Goal: Task Accomplishment & Management: Manage account settings

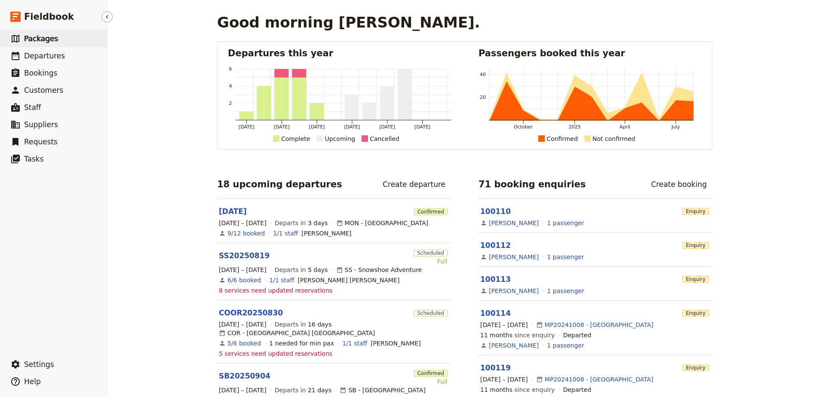
click at [43, 40] on span "Packages" at bounding box center [41, 38] width 34 height 9
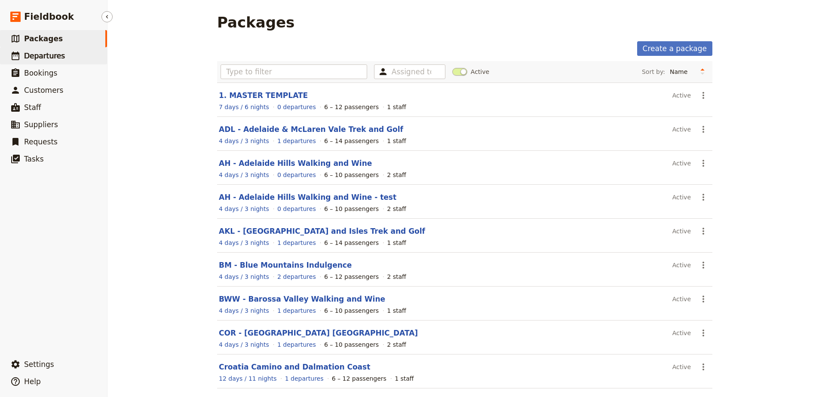
click at [46, 58] on span "Departures" at bounding box center [44, 56] width 41 height 9
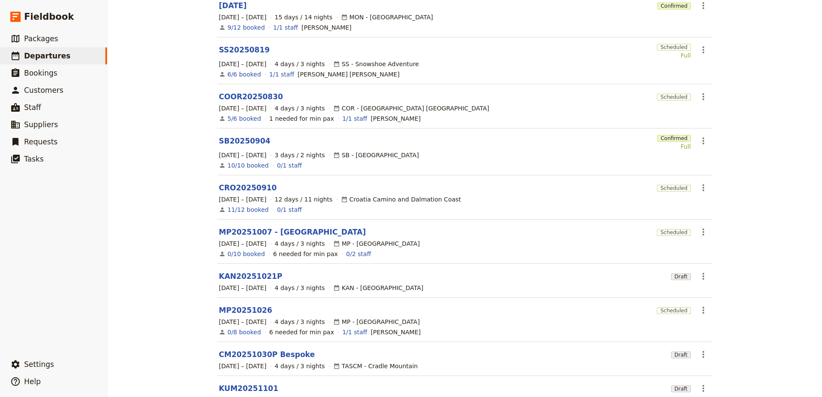
scroll to position [145, 0]
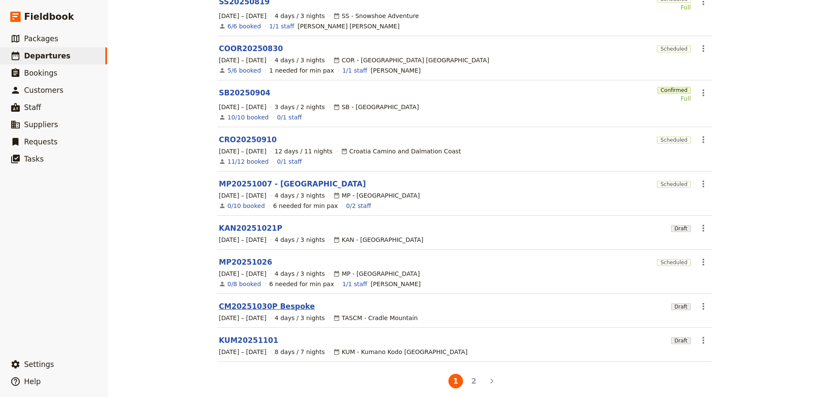
click at [257, 301] on link "CM20251030P Bespoke" at bounding box center [267, 306] width 96 height 10
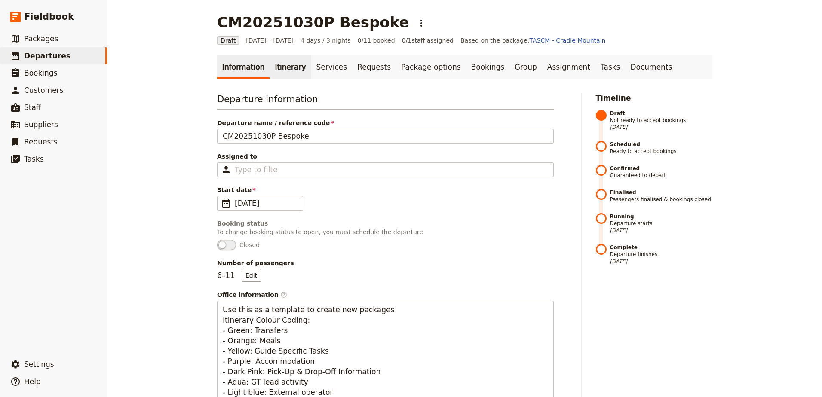
click at [272, 71] on link "Itinerary" at bounding box center [289, 67] width 41 height 24
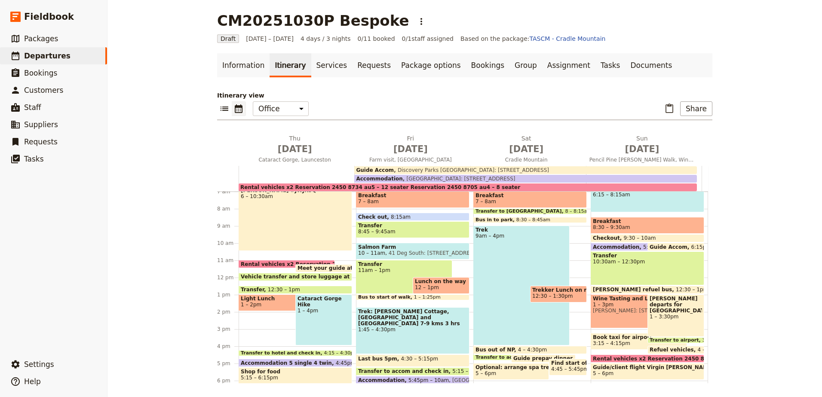
scroll to position [77, 0]
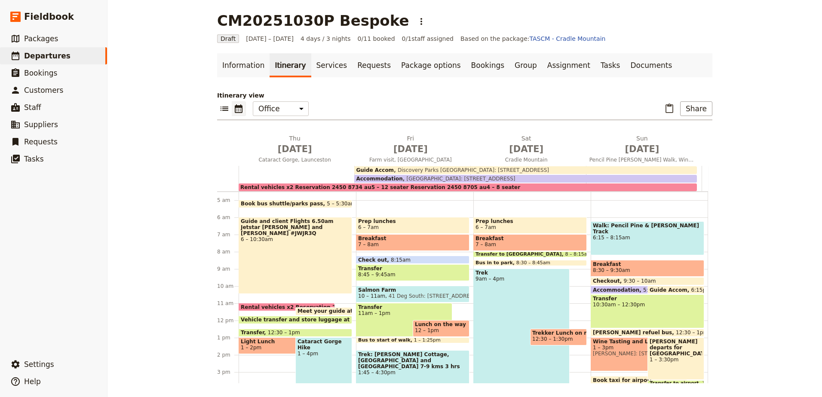
click at [450, 243] on span "7 – 8am" at bounding box center [412, 244] width 109 height 6
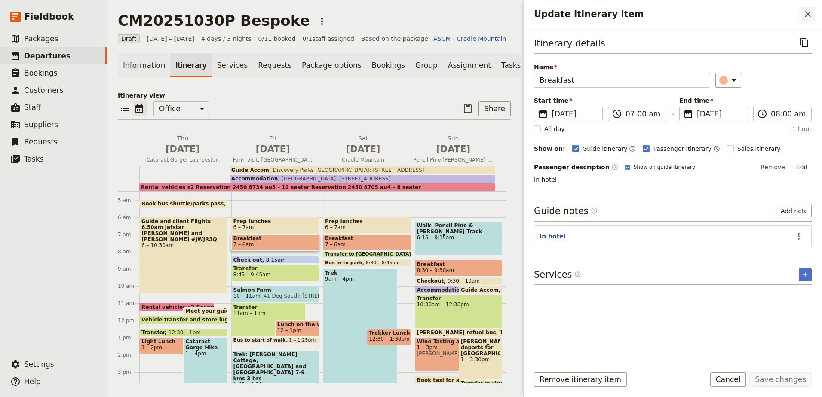
click at [813, 14] on button "​" at bounding box center [807, 14] width 15 height 15
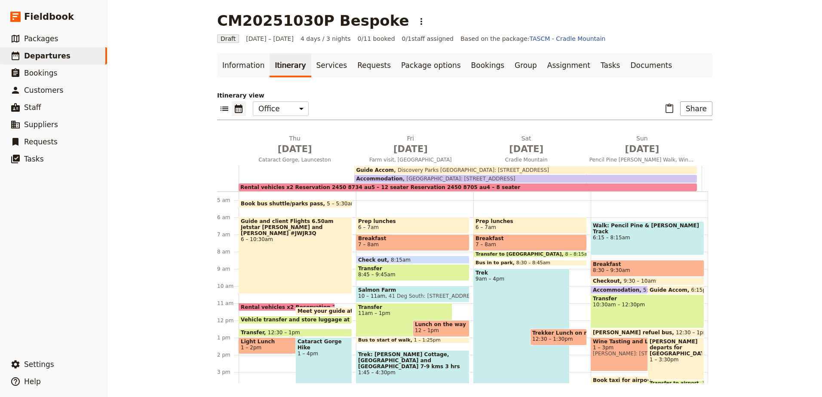
click at [483, 240] on span "Breakfast" at bounding box center [529, 238] width 109 height 6
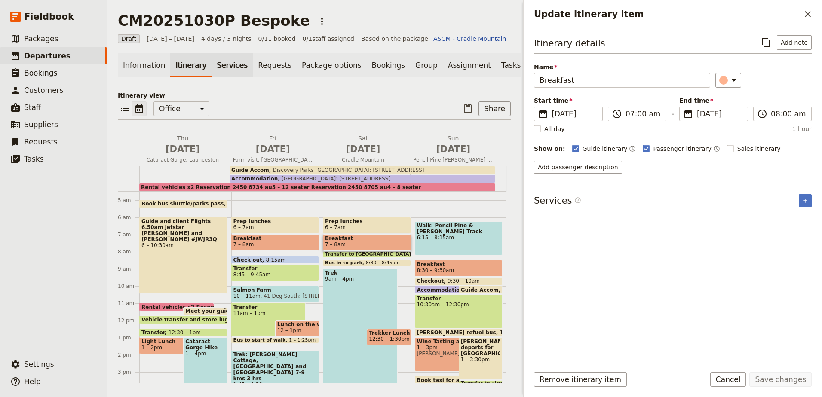
click at [223, 67] on link "Services" at bounding box center [232, 65] width 41 height 24
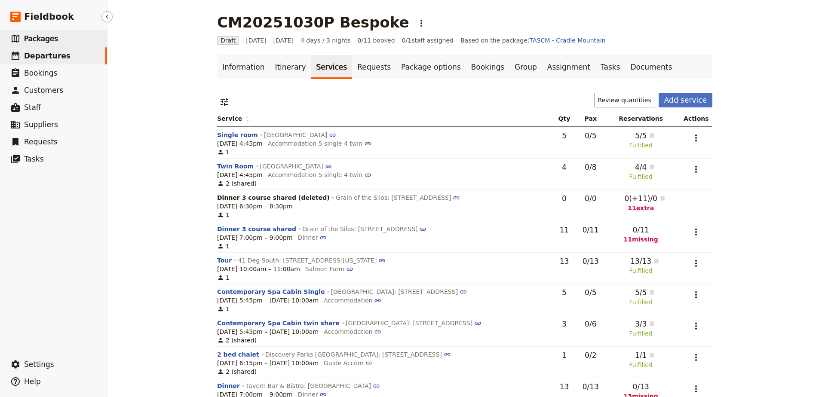
click at [55, 33] on link "​ Packages" at bounding box center [53, 38] width 107 height 17
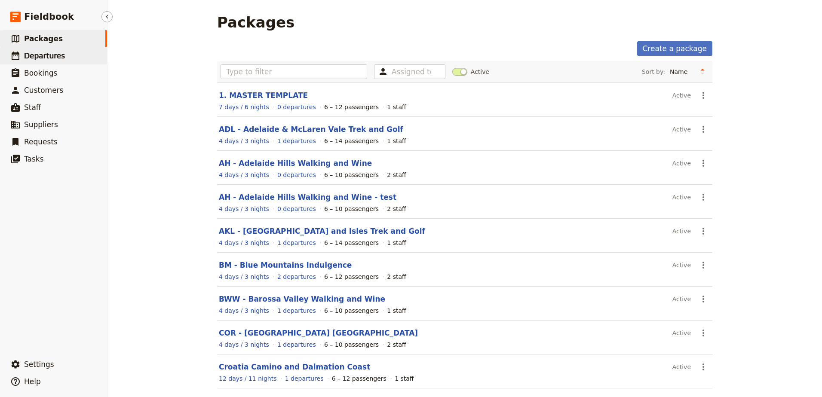
click at [37, 56] on span "Departures" at bounding box center [44, 56] width 41 height 9
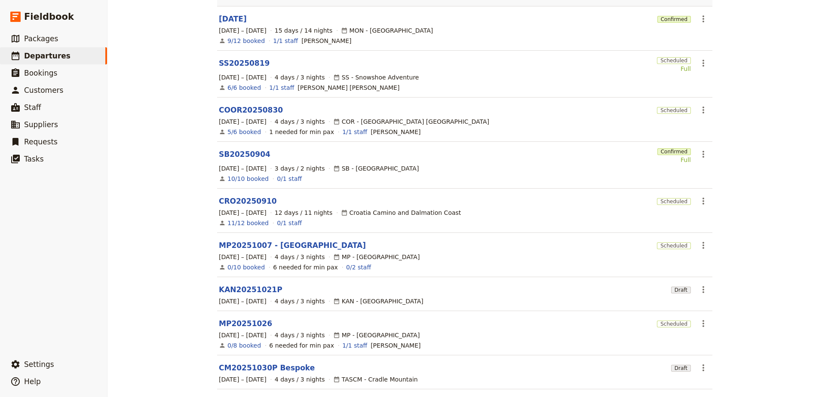
scroll to position [129, 0]
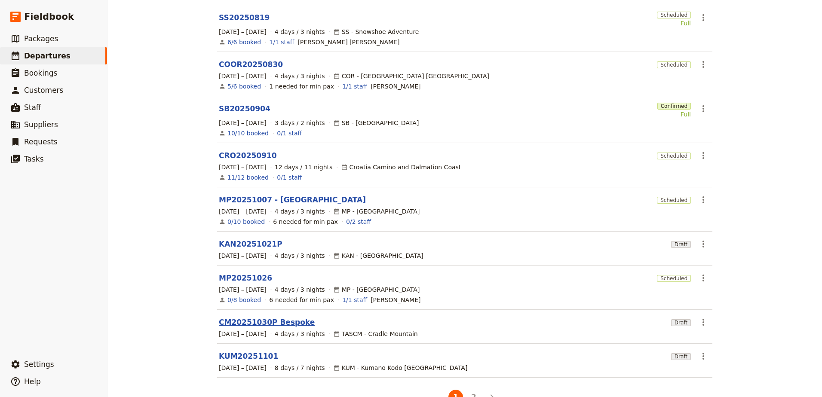
click at [274, 317] on link "CM20251030P Bespoke" at bounding box center [267, 322] width 96 height 10
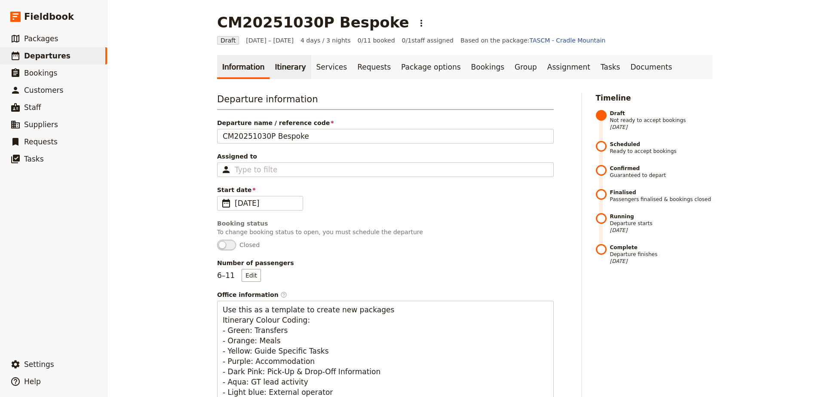
click at [282, 60] on link "Itinerary" at bounding box center [289, 67] width 41 height 24
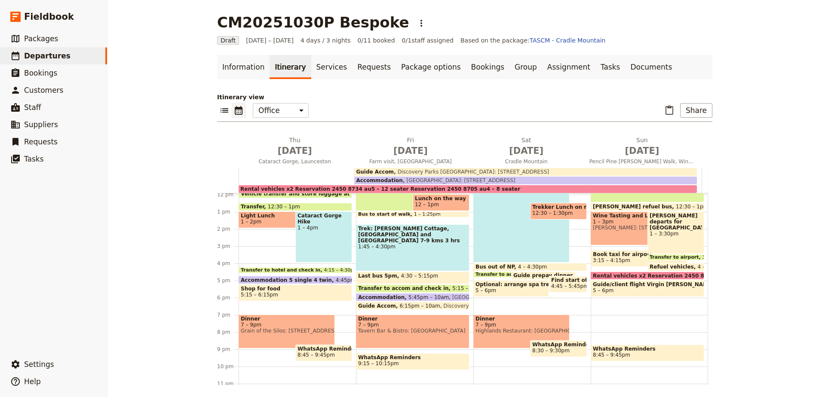
scroll to position [206, 0]
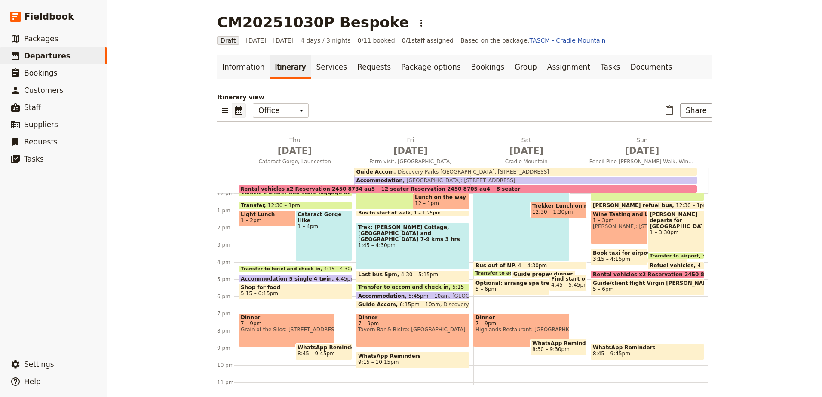
click at [492, 334] on div "Dinner 7 – 9pm Highlands Restaurant: Cradle Mtn Lodge" at bounding box center [521, 330] width 96 height 34
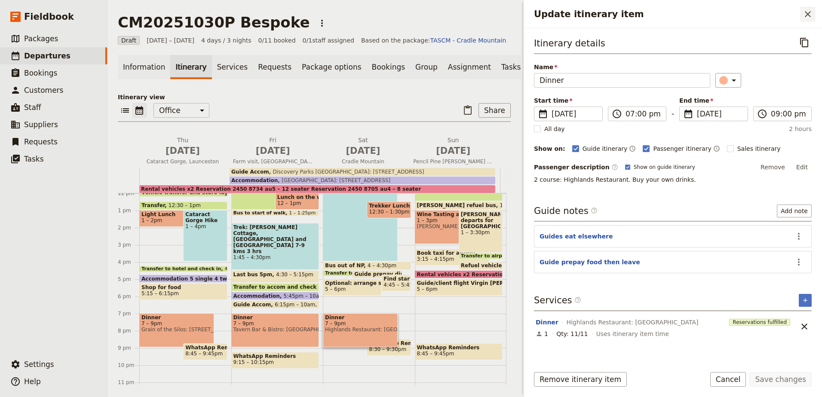
click at [803, 15] on icon "Close drawer" at bounding box center [807, 14] width 10 height 10
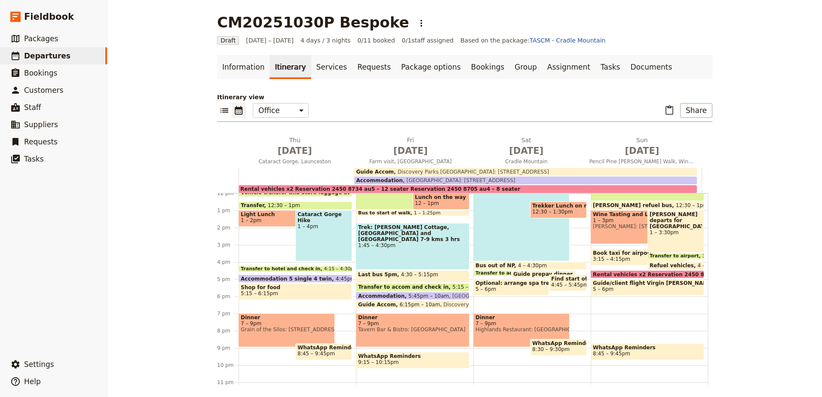
click at [486, 322] on span "7 – 9pm" at bounding box center [521, 324] width 92 height 6
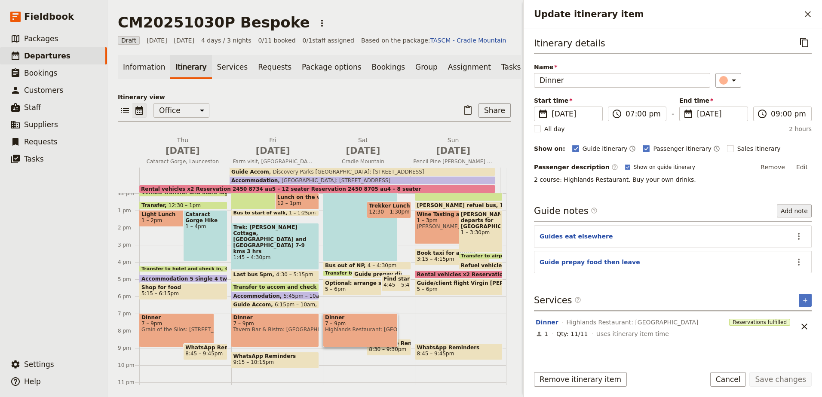
click at [801, 212] on button "Add note" at bounding box center [793, 211] width 35 height 13
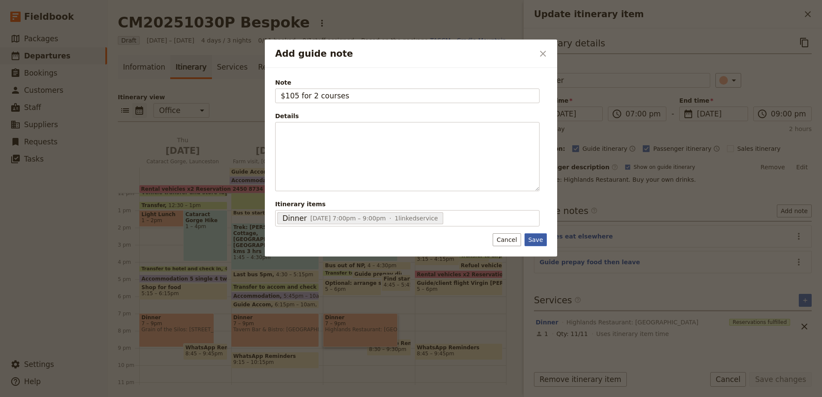
type input "$105 for 2 courses"
click at [539, 242] on button "Save" at bounding box center [535, 239] width 22 height 13
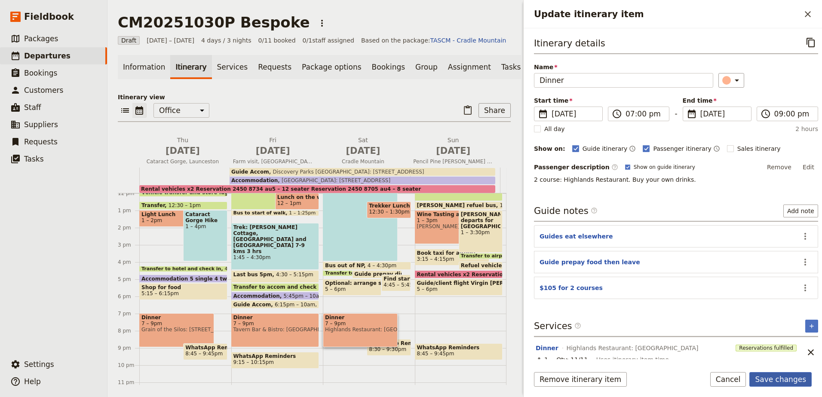
click at [791, 377] on button "Save changes" at bounding box center [780, 379] width 62 height 15
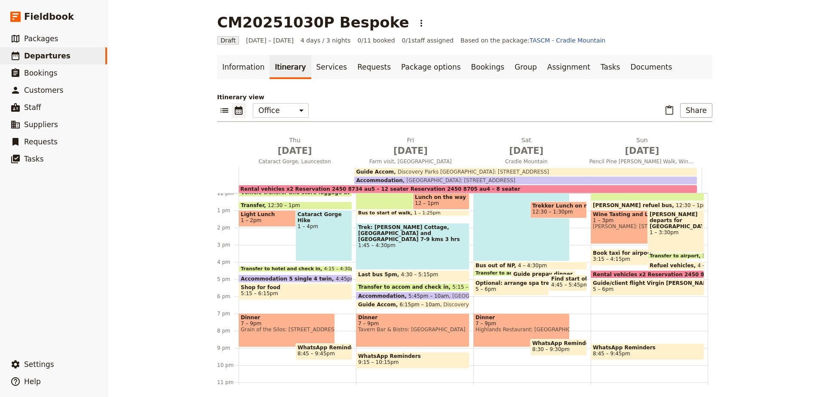
click at [262, 219] on span "1 – 2pm" at bounding box center [287, 220] width 92 height 6
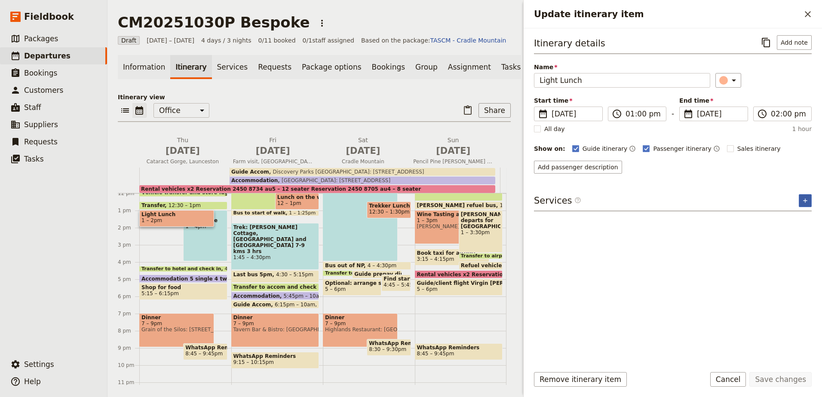
click at [809, 199] on button "​" at bounding box center [804, 200] width 13 height 13
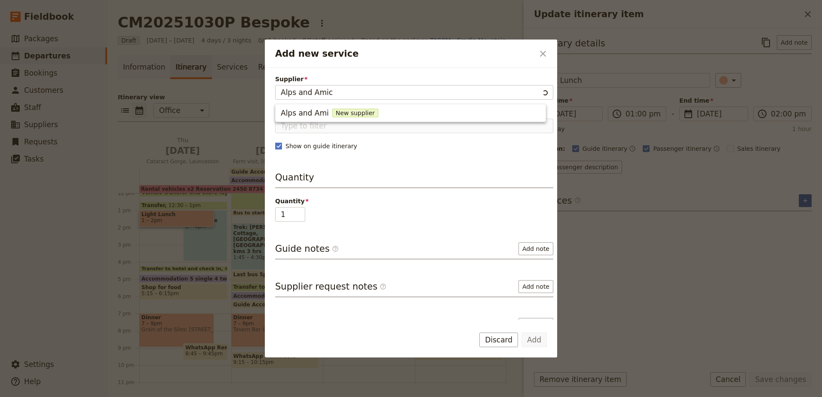
type input "Alps and Amici"
click at [327, 109] on span "Alps and Amici" at bounding box center [308, 113] width 54 height 10
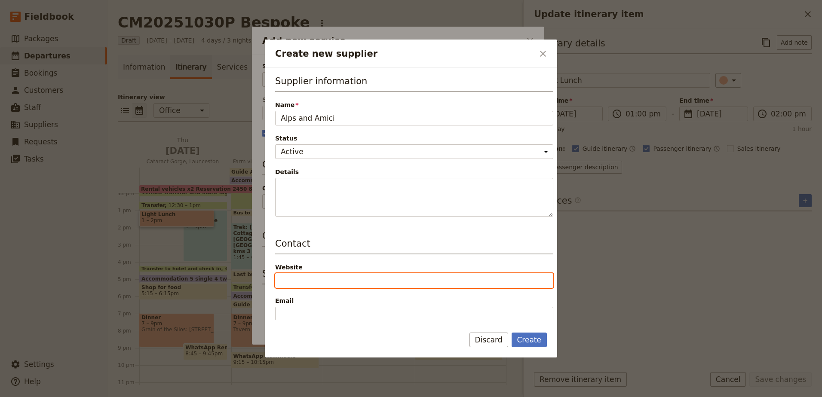
click at [341, 283] on input "Website" at bounding box center [414, 280] width 278 height 15
paste input "https://alpsandamici.com.au/"
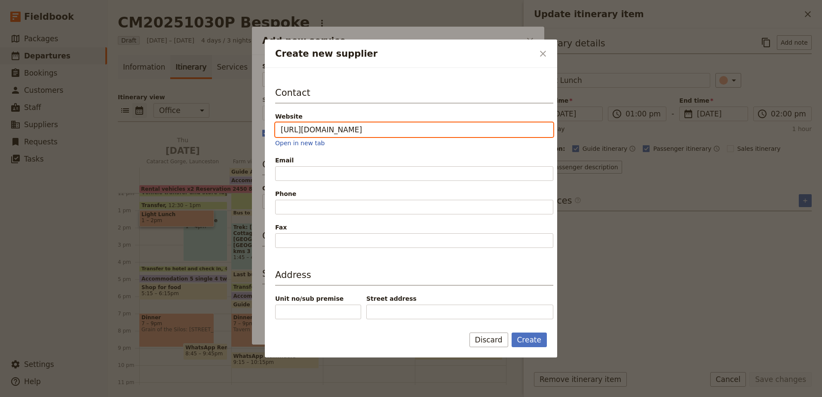
scroll to position [172, 0]
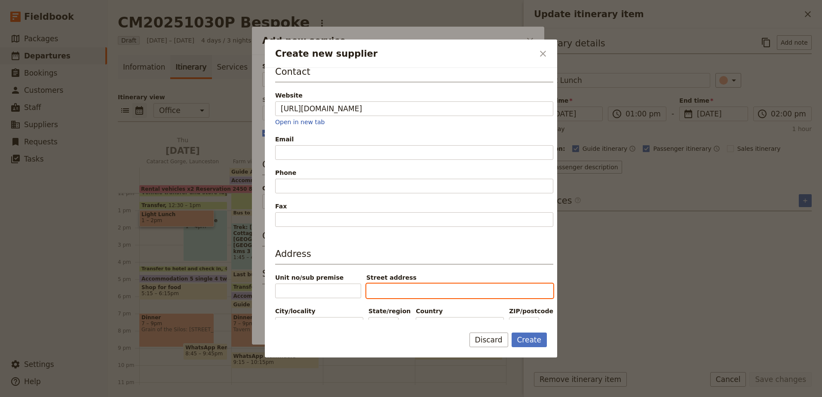
type input "https://alpsandamici.com.au"
click at [420, 290] on input "Street address" at bounding box center [459, 291] width 187 height 15
paste input "52 Abbott Street, East Launceston TAS 7250"
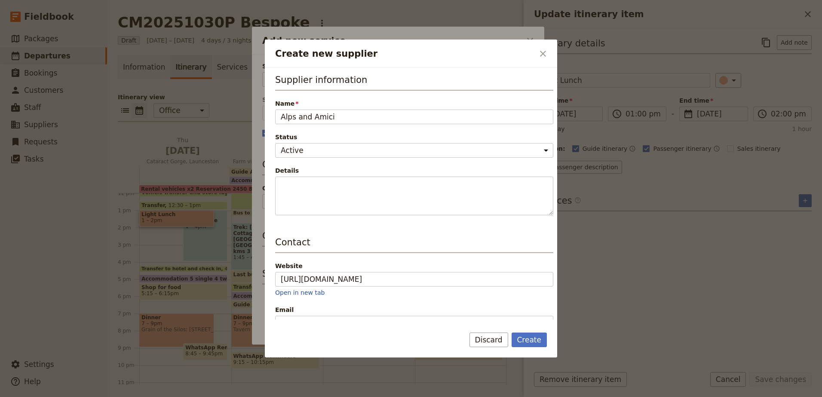
scroll to position [0, 0]
type input "52 Abbott Street, East Launceston TAS 7250"
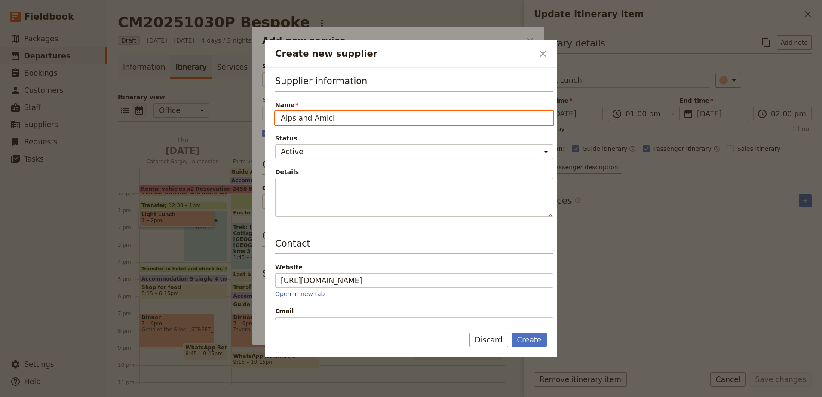
click at [376, 116] on input "Alps and Amici" at bounding box center [414, 118] width 278 height 15
click at [353, 118] on input "Alps and Amici - 52 Abott" at bounding box center [414, 118] width 278 height 15
click at [382, 115] on input "Alps and Amici - 52 Abbott" at bounding box center [414, 118] width 278 height 15
type input "Alps and Amici - [STREET_ADDRESS][PERSON_NAME]"
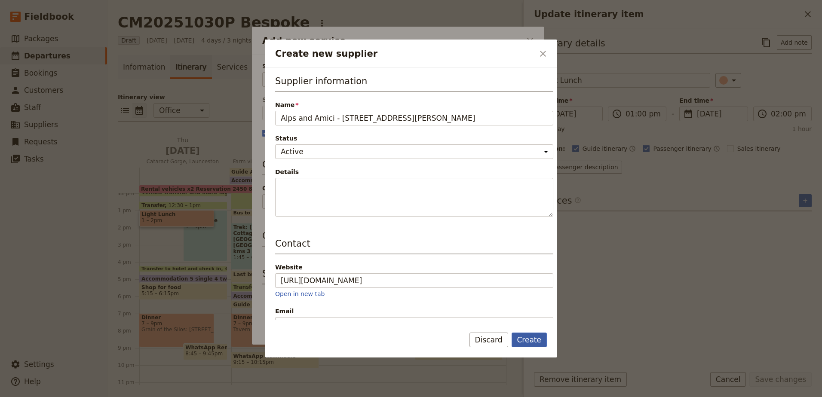
click at [538, 342] on button "Create" at bounding box center [529, 340] width 36 height 15
type input "Alps and Amici - [STREET_ADDRESS][PERSON_NAME]"
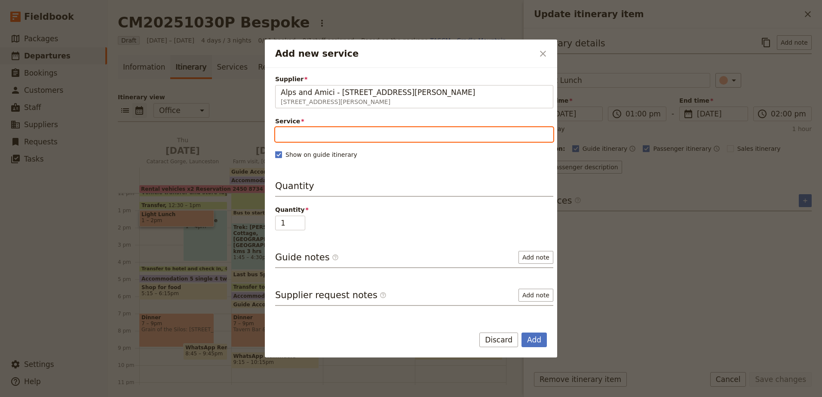
click at [360, 136] on input "Service" at bounding box center [414, 134] width 278 height 15
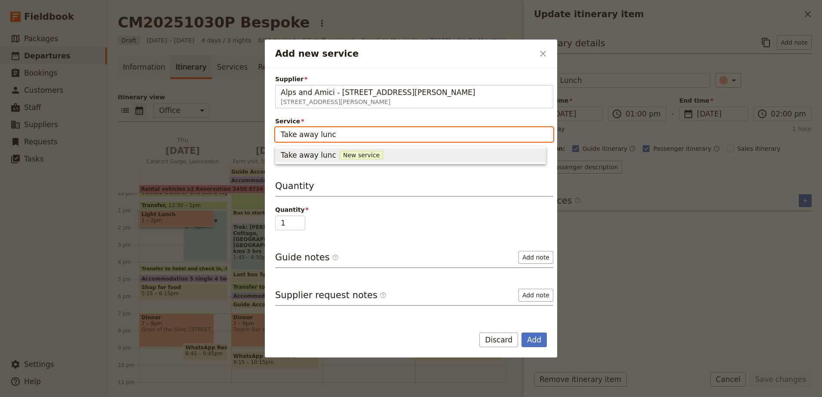
type input "Take away lunch"
click at [279, 157] on button "Take away lunch New service" at bounding box center [410, 155] width 270 height 14
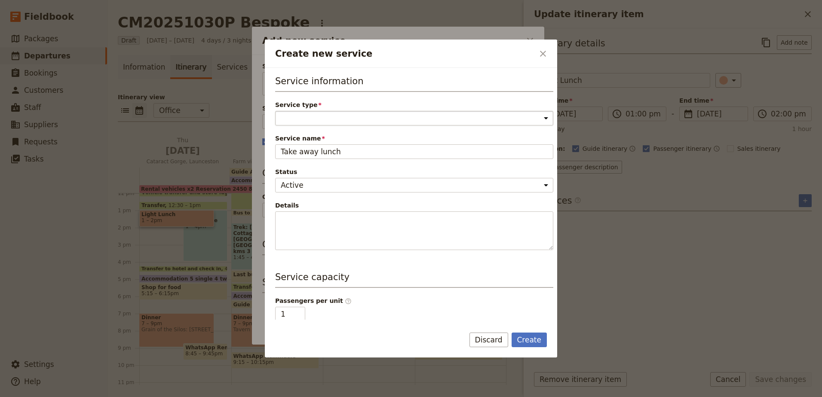
click at [325, 114] on select "Accommodation Activity Transport Flight Food and beverage Other" at bounding box center [414, 118] width 278 height 15
select select "FoodAndBeverageService"
click at [275, 111] on select "Accommodation Activity Transport Flight Food and beverage Other" at bounding box center [414, 118] width 278 height 15
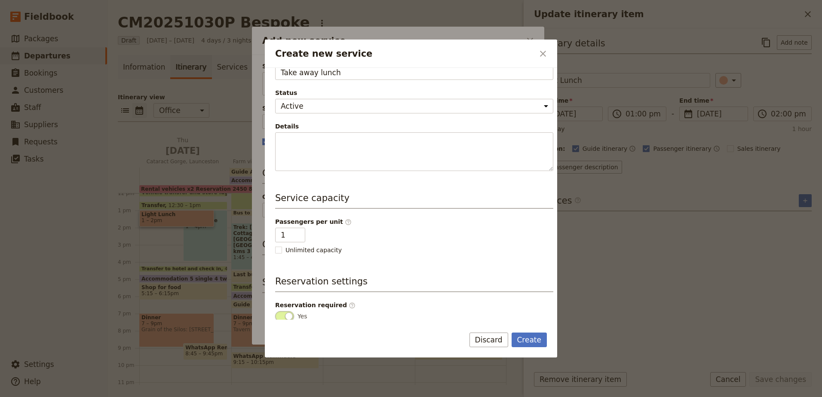
scroll to position [119, 0]
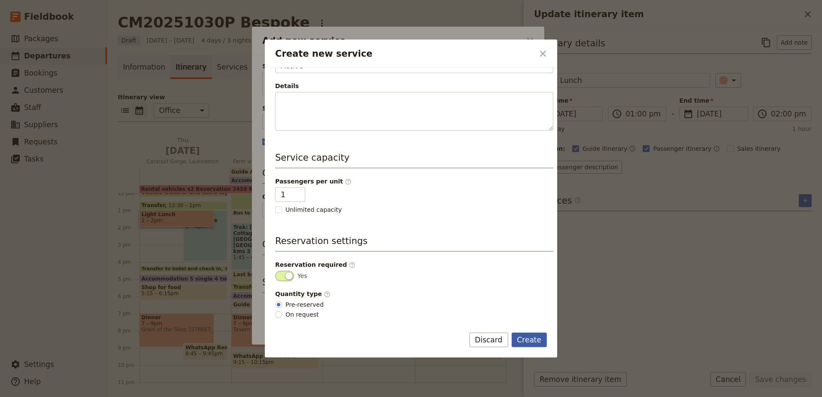
click at [539, 341] on button "Create" at bounding box center [529, 340] width 36 height 15
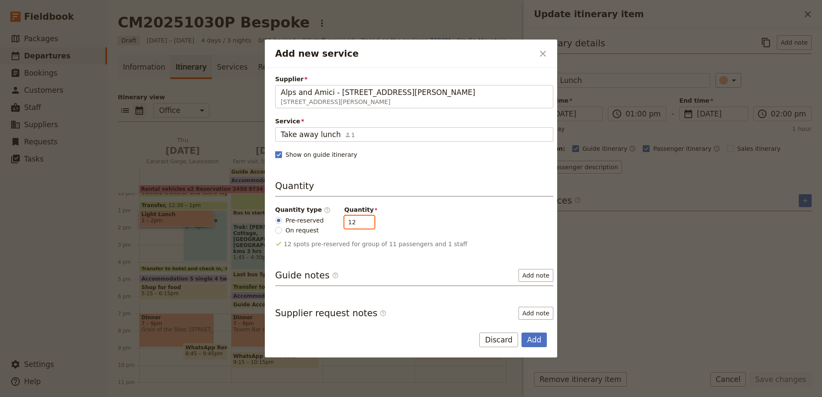
click at [360, 219] on input "12" at bounding box center [359, 222] width 30 height 13
type input "13"
click at [360, 219] on input "13" at bounding box center [359, 222] width 30 height 13
click at [281, 232] on input "On request" at bounding box center [278, 230] width 7 height 7
radio input "true"
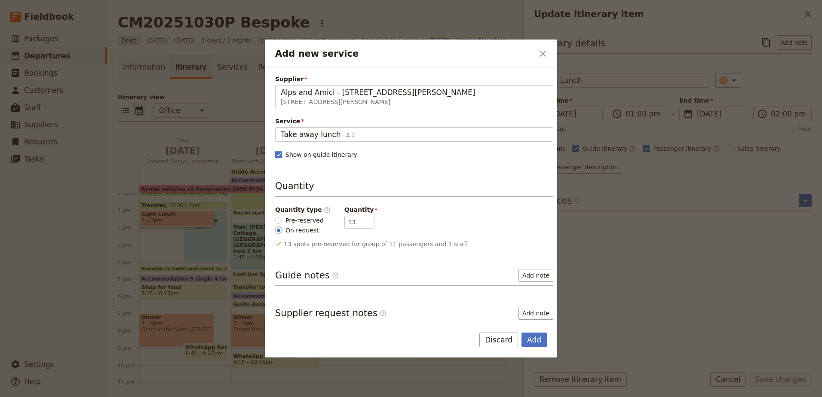
type input "0"
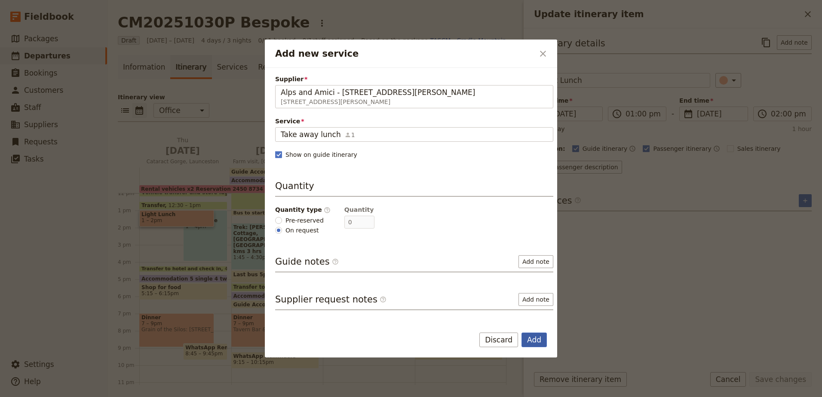
click at [538, 337] on button "Add" at bounding box center [533, 340] width 25 height 15
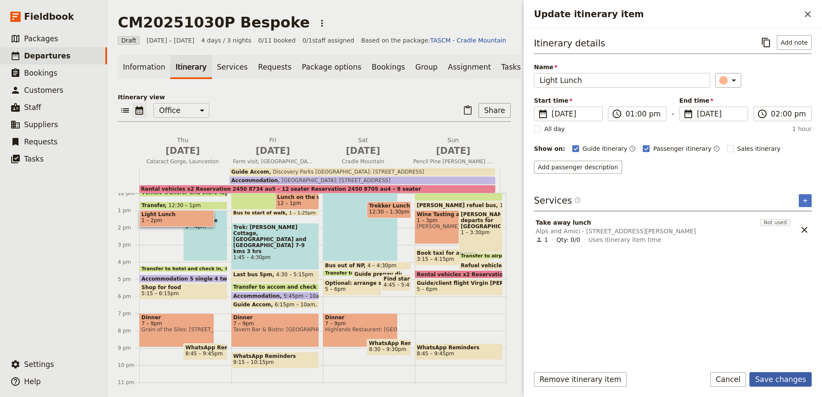
click at [787, 379] on button "Save changes" at bounding box center [780, 379] width 62 height 15
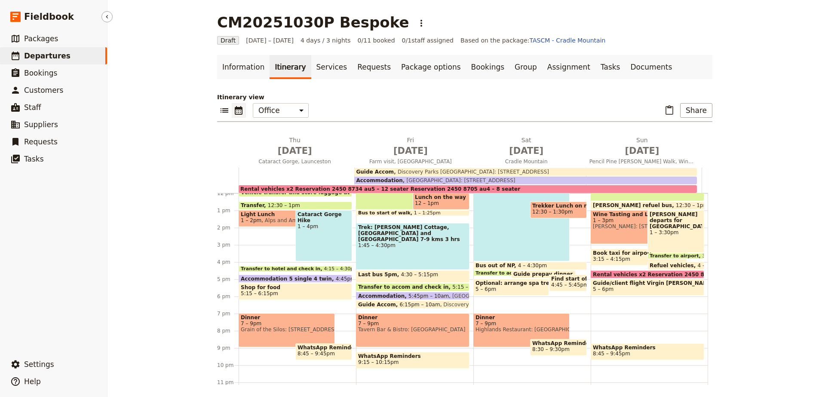
click at [30, 52] on span "Departures" at bounding box center [47, 56] width 46 height 9
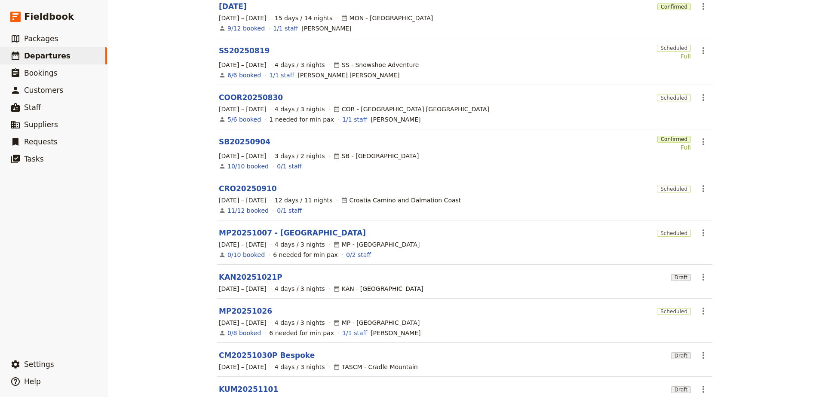
scroll to position [145, 0]
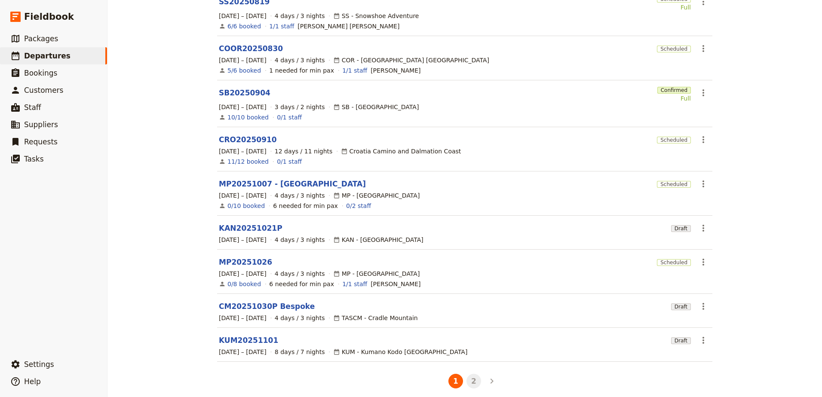
click at [466, 374] on button "2" at bounding box center [473, 381] width 15 height 15
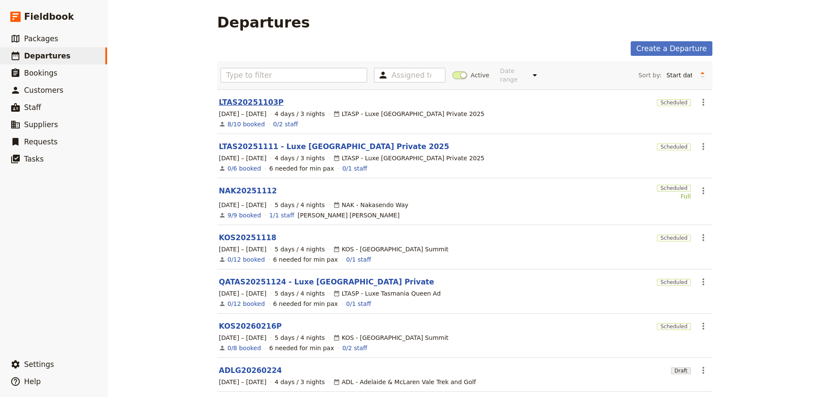
click at [237, 97] on link "LTAS20251103P" at bounding box center [251, 102] width 65 height 10
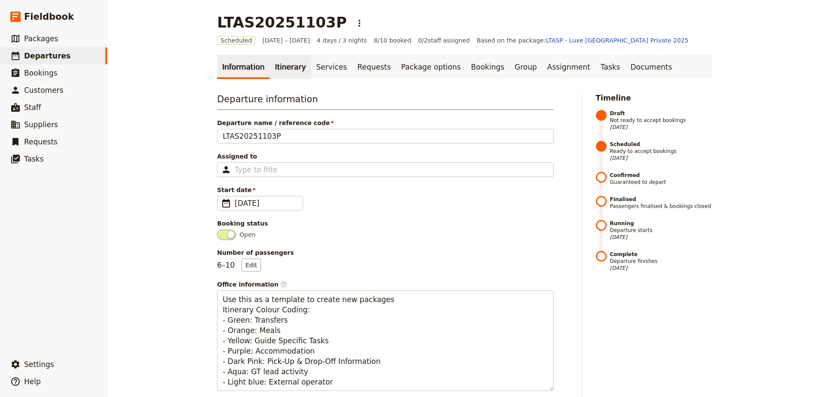
click at [281, 68] on link "Itinerary" at bounding box center [289, 67] width 41 height 24
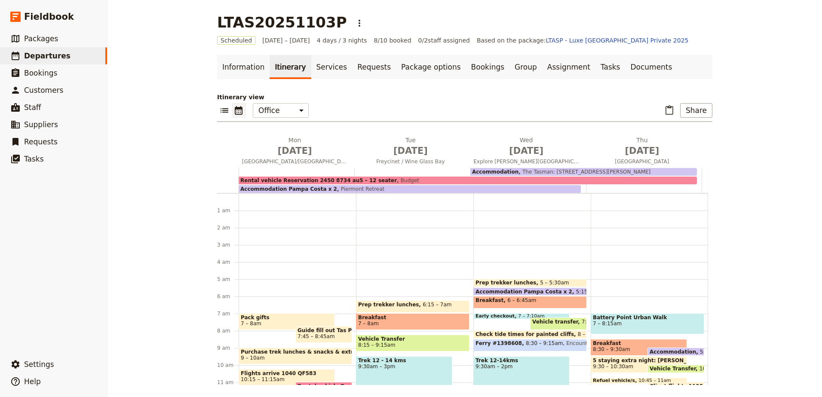
scroll to position [77, 0]
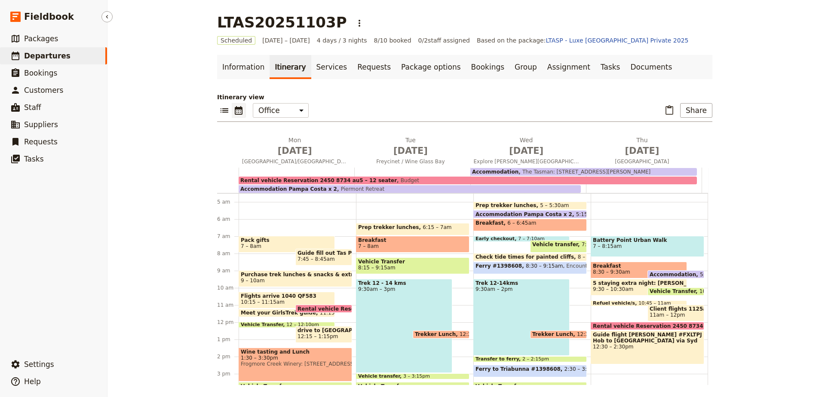
click at [29, 57] on span "Departures" at bounding box center [47, 56] width 46 height 9
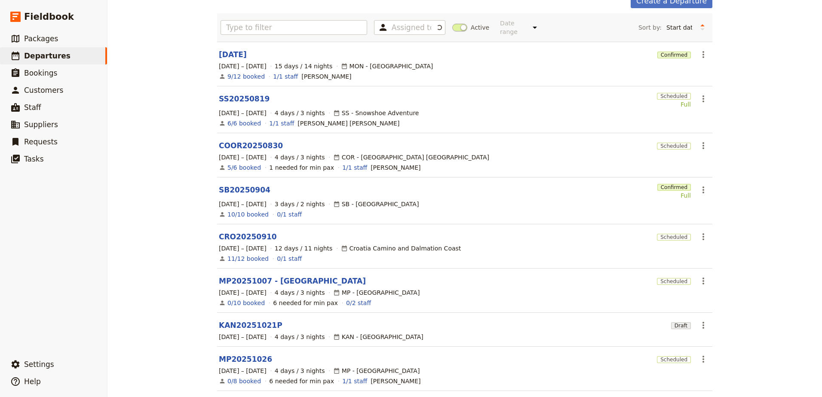
scroll to position [145, 0]
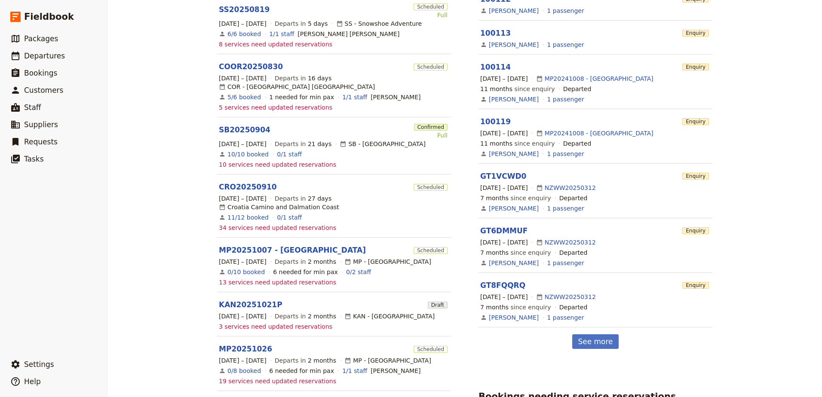
scroll to position [387, 0]
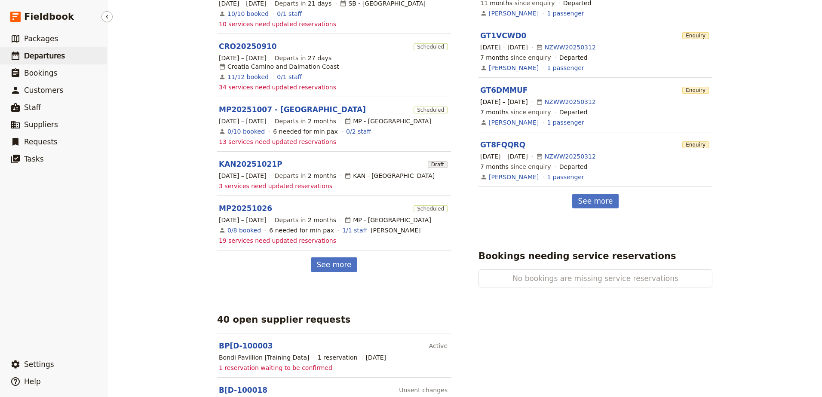
click at [28, 51] on span "Departures" at bounding box center [44, 56] width 41 height 10
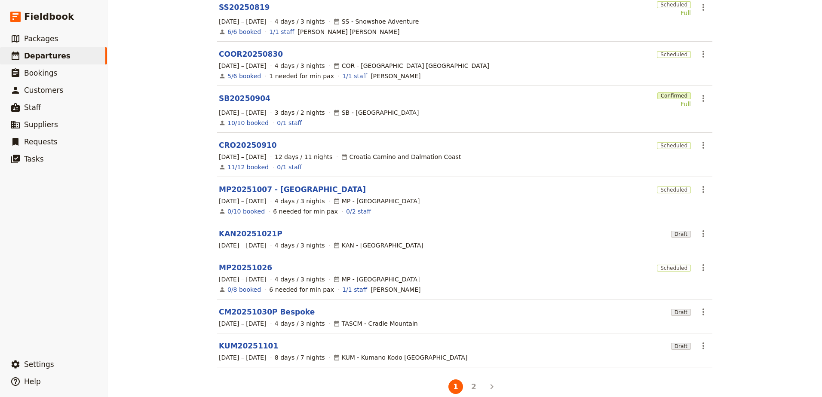
scroll to position [145, 0]
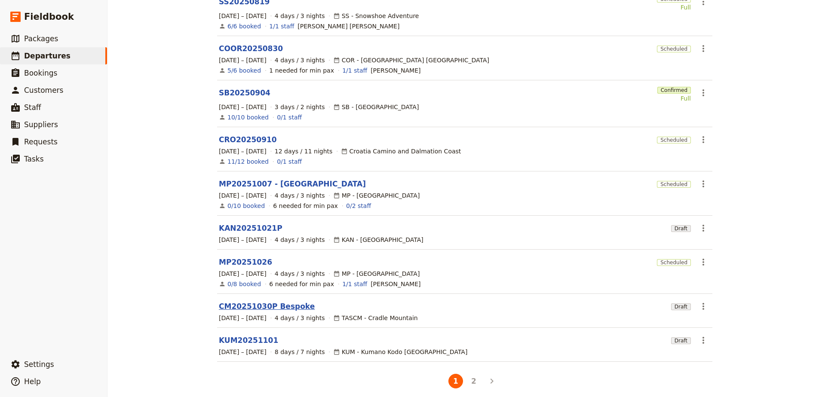
click at [249, 303] on link "CM20251030P Bespoke" at bounding box center [267, 306] width 96 height 10
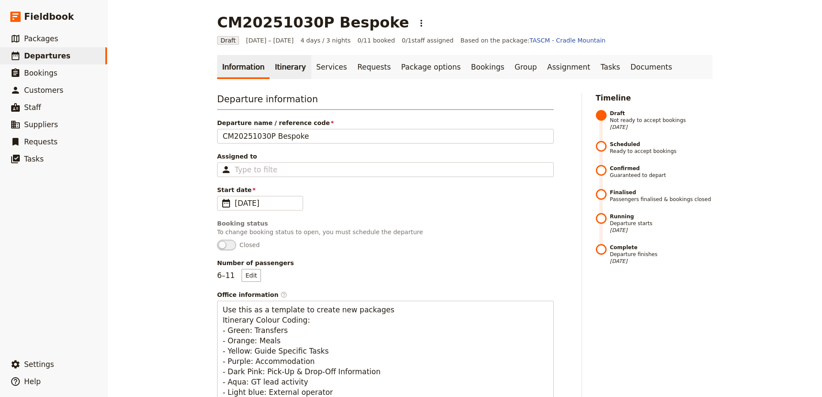
click at [280, 73] on link "Itinerary" at bounding box center [289, 67] width 41 height 24
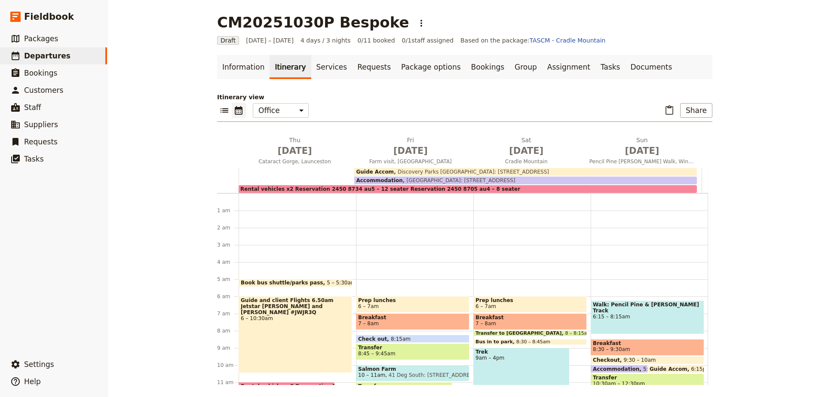
scroll to position [77, 0]
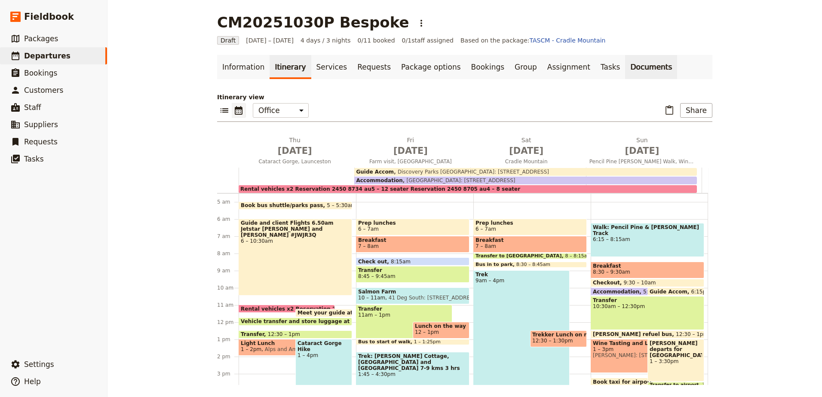
click at [625, 71] on link "Documents" at bounding box center [651, 67] width 52 height 24
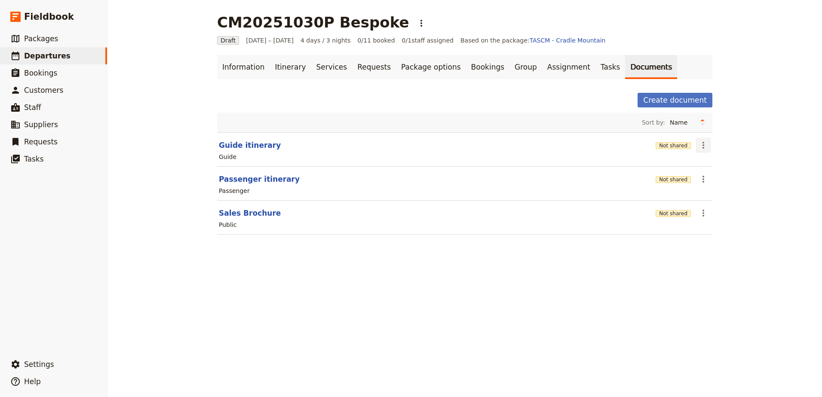
click at [703, 144] on icon "Actions" at bounding box center [703, 145] width 10 height 10
click at [703, 178] on span "Edit document" at bounding box center [720, 176] width 44 height 9
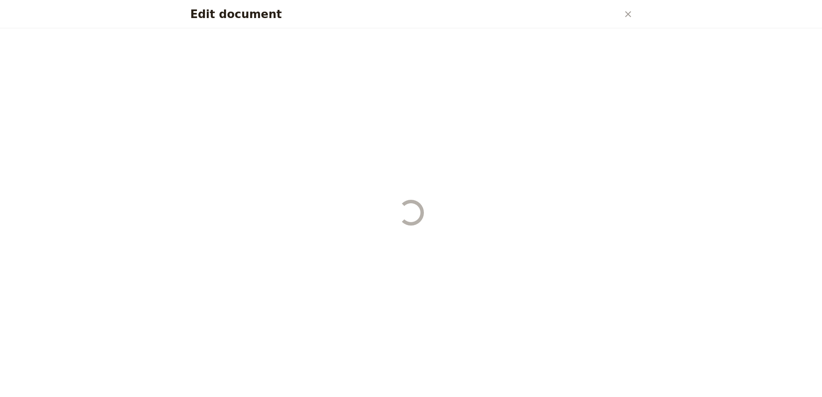
select select "STAFF"
select select "RUN_SHEET"
select select "DEFAULT"
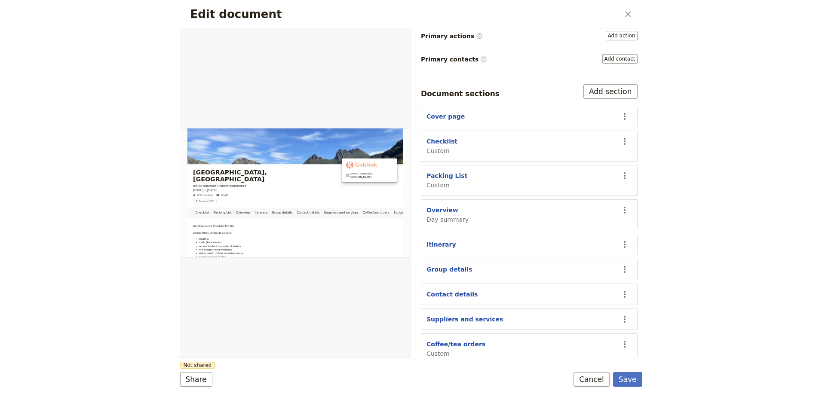
scroll to position [165, 0]
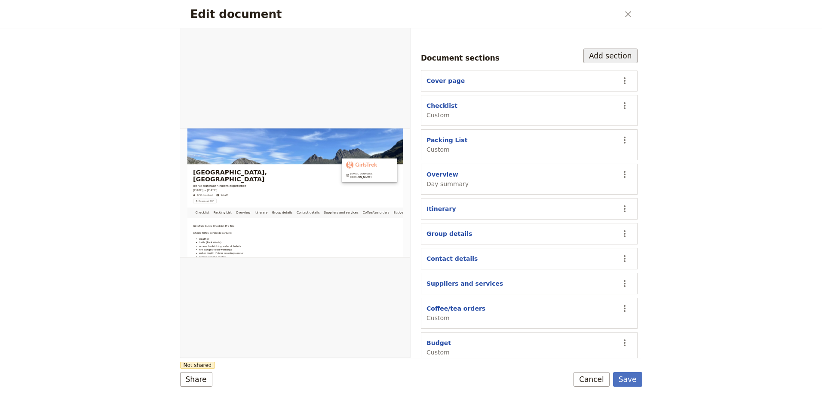
click at [601, 49] on button "Add section" at bounding box center [610, 56] width 54 height 15
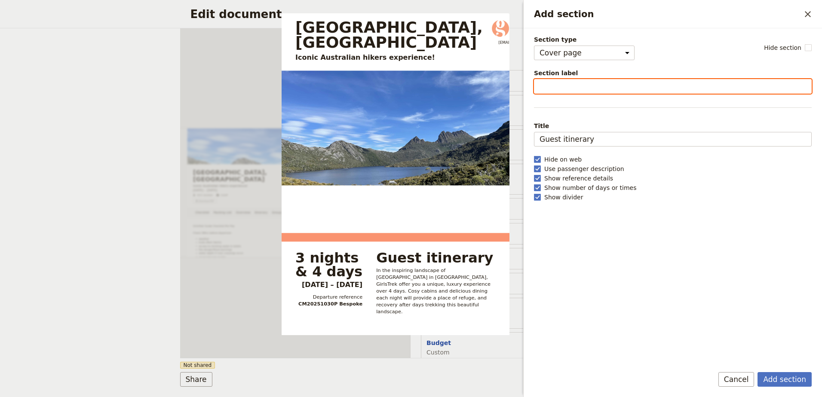
click at [604, 86] on input "Section label" at bounding box center [673, 86] width 278 height 15
type input "Shopping List"
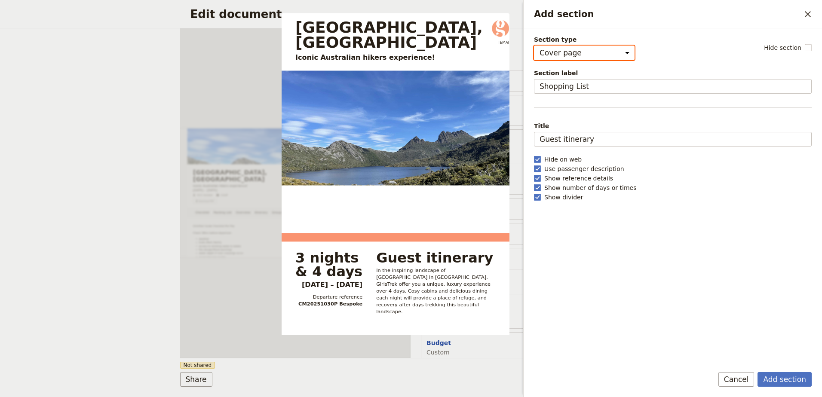
click at [600, 50] on select "Cover page Day summary Itinerary Group details Contact details Suppliers and se…" at bounding box center [584, 53] width 101 height 15
select select "CUSTOM"
click at [534, 46] on select "Cover page Day summary Itinerary Group details Contact details Suppliers and se…" at bounding box center [584, 53] width 101 height 15
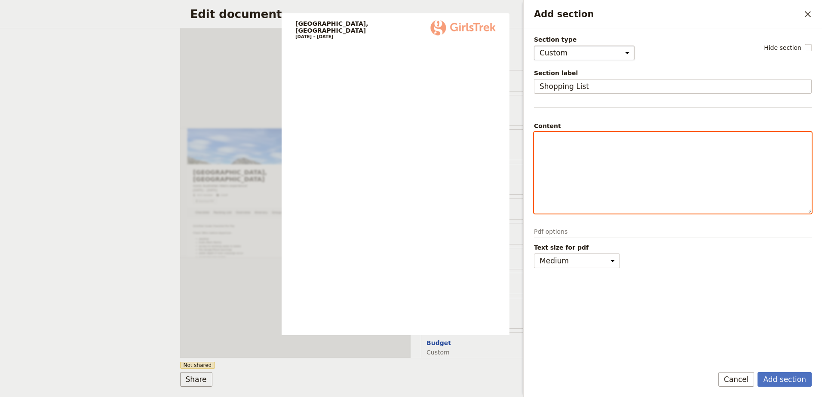
click at [596, 147] on div "Add section" at bounding box center [672, 172] width 277 height 81
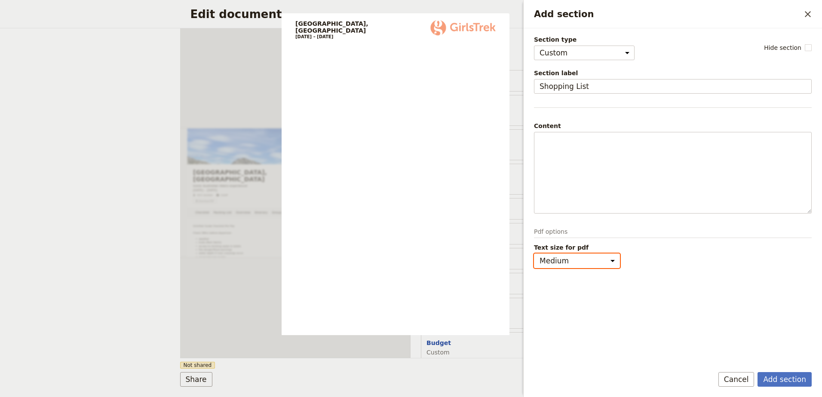
click at [613, 260] on select "Small Medium" at bounding box center [577, 261] width 86 height 15
select select "small"
click at [534, 254] on select "Small Medium" at bounding box center [577, 261] width 86 height 15
click at [793, 378] on button "Add section" at bounding box center [784, 379] width 54 height 15
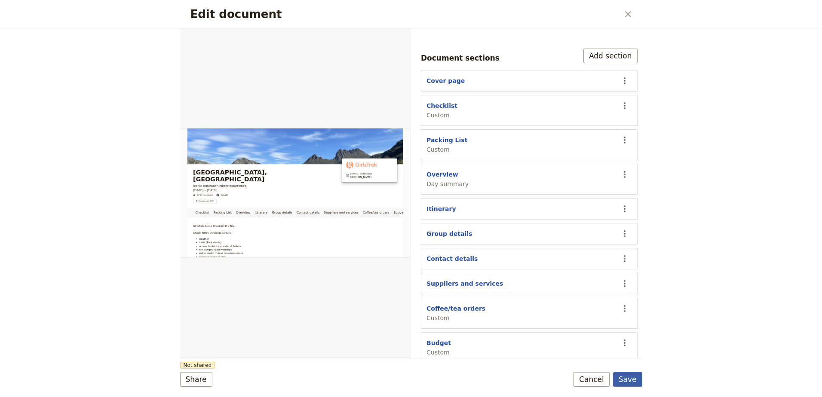
click at [638, 380] on button "Save" at bounding box center [627, 379] width 29 height 15
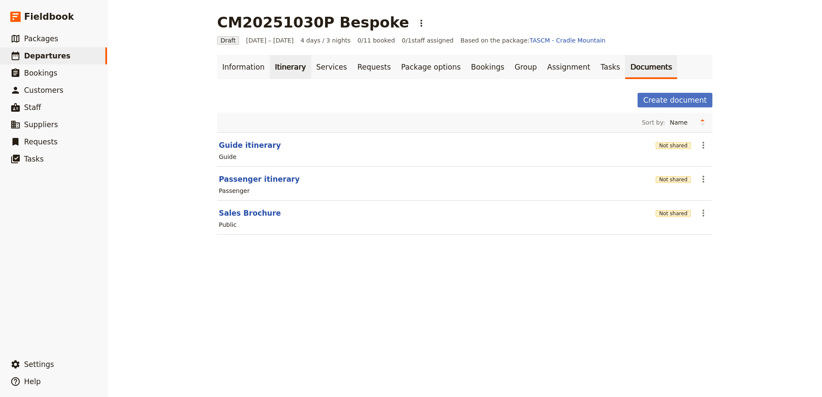
click at [281, 73] on link "Itinerary" at bounding box center [289, 67] width 41 height 24
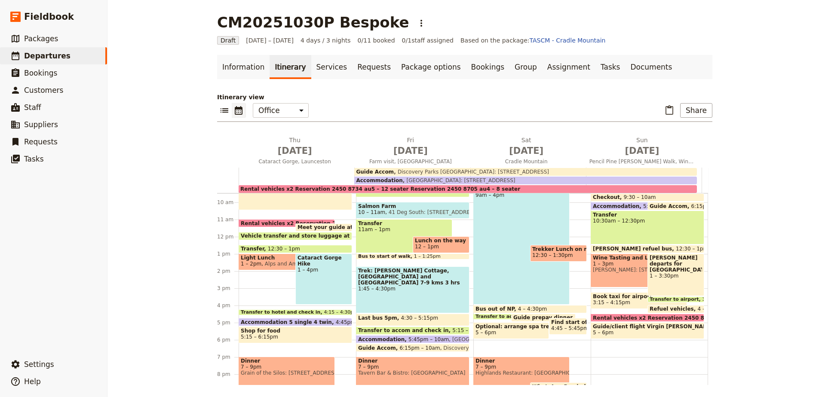
scroll to position [163, 0]
click at [321, 332] on span "Shop for food" at bounding box center [295, 330] width 109 height 6
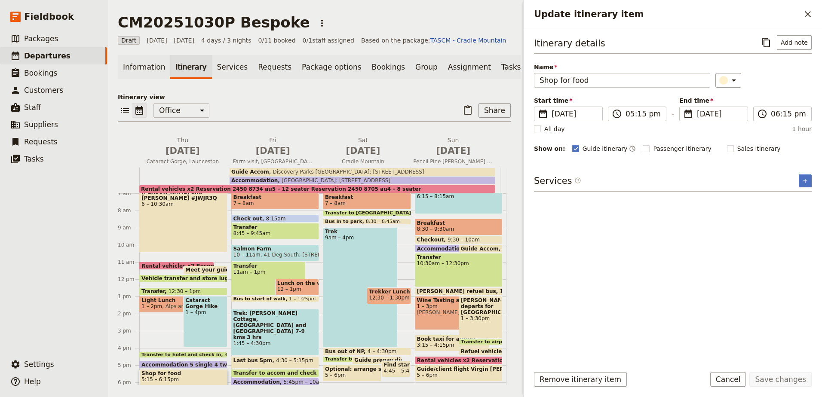
scroll to position [77, 0]
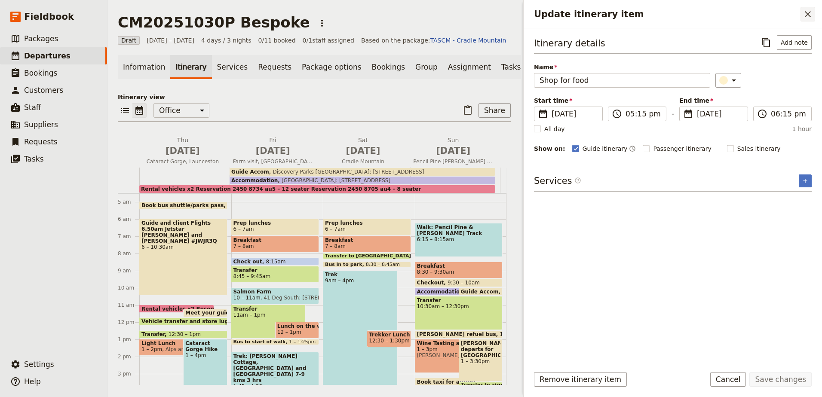
click at [807, 17] on icon "Close drawer" at bounding box center [807, 14] width 10 height 10
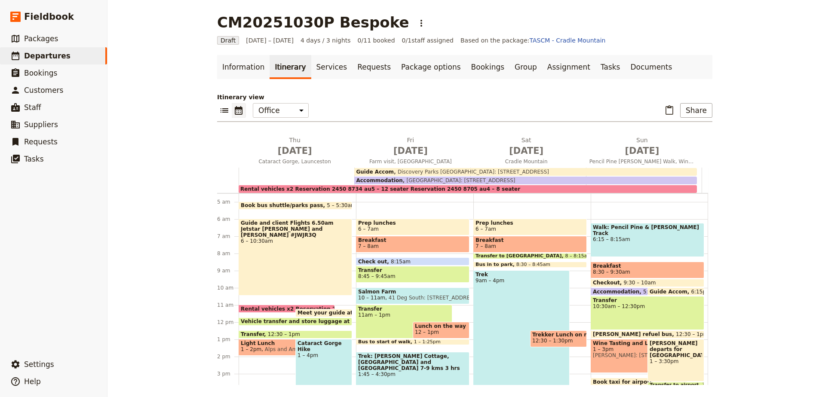
scroll to position [209, 0]
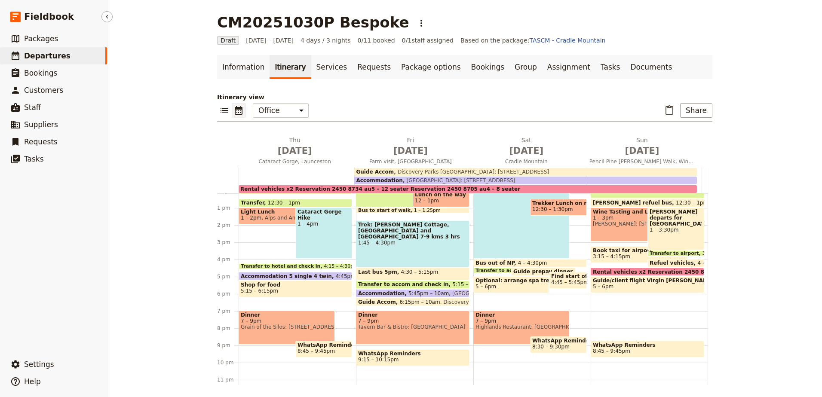
click at [31, 57] on span "Departures" at bounding box center [47, 56] width 46 height 9
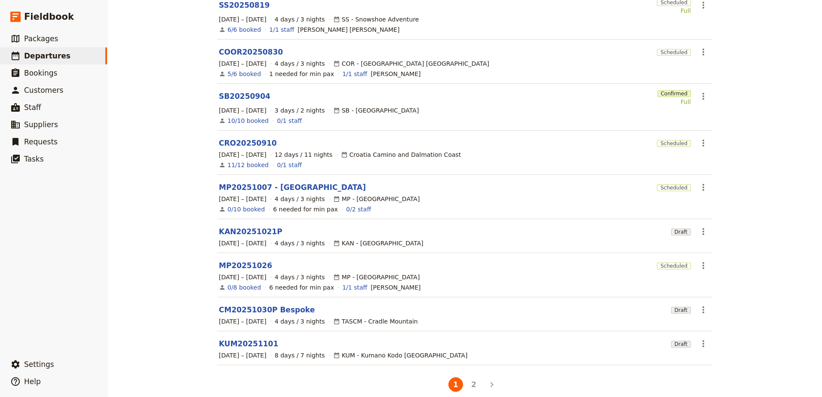
scroll to position [145, 0]
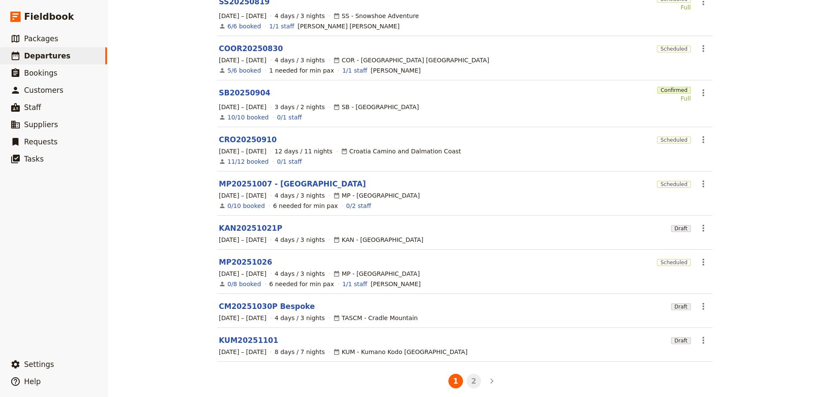
click at [470, 374] on button "2" at bounding box center [473, 381] width 15 height 15
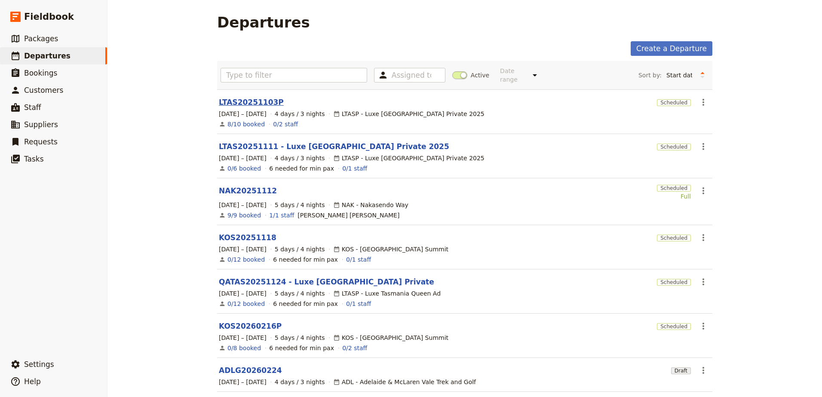
click at [245, 97] on link "LTAS20251103P" at bounding box center [251, 102] width 65 height 10
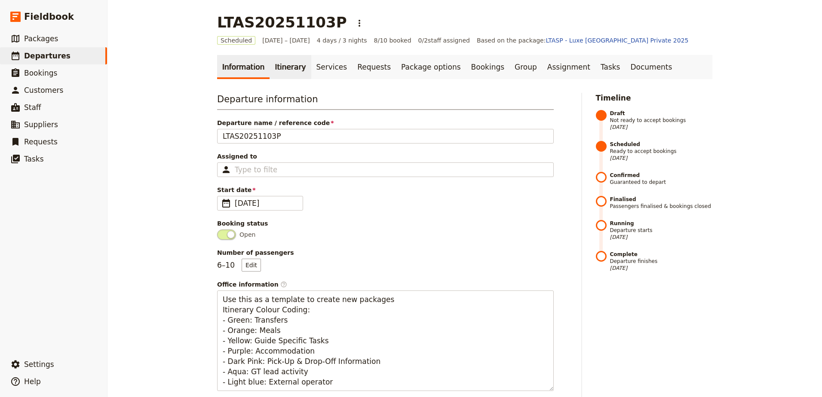
click at [285, 67] on link "Itinerary" at bounding box center [289, 67] width 41 height 24
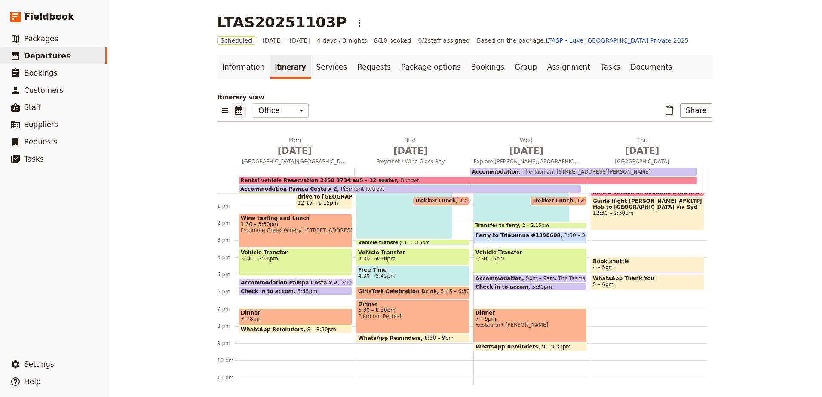
scroll to position [221, 0]
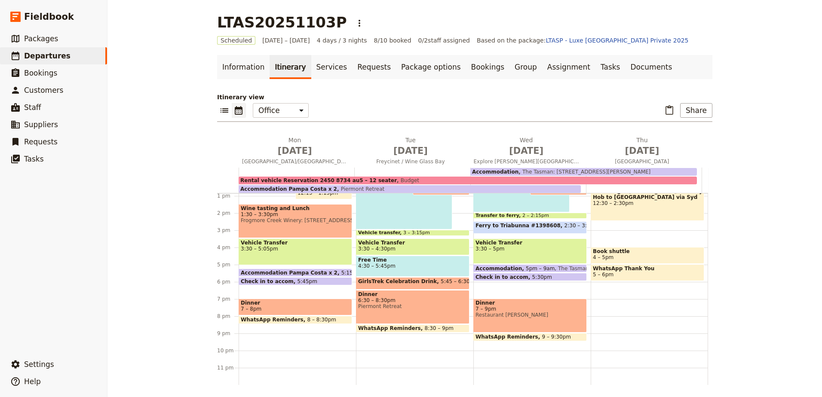
click at [531, 283] on div "Prep trekker lunches 5 – 5:30am Accommodation [GEOGRAPHIC_DATA] x 2 5:15pm – 5:…" at bounding box center [531, 179] width 117 height 412
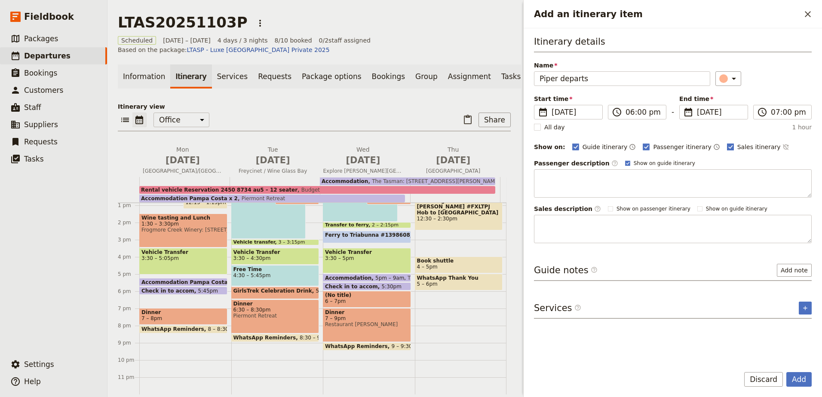
type input "Piper departs"
click at [727, 146] on rect "Add an itinerary item" at bounding box center [730, 147] width 6 height 6
click at [726, 143] on input "Sales itinerary" at bounding box center [726, 142] width 0 height 0
checkbox input "false"
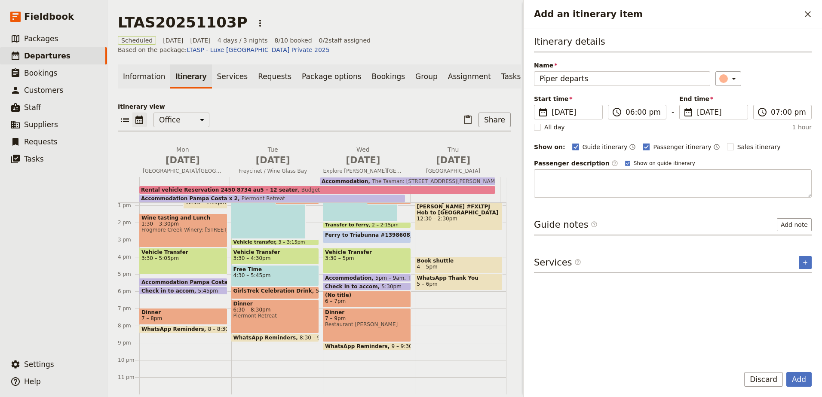
click at [643, 146] on rect "Add an itinerary item" at bounding box center [646, 147] width 6 height 6
click at [642, 143] on input "Passenger itinerary" at bounding box center [642, 142] width 0 height 0
checkbox input "false"
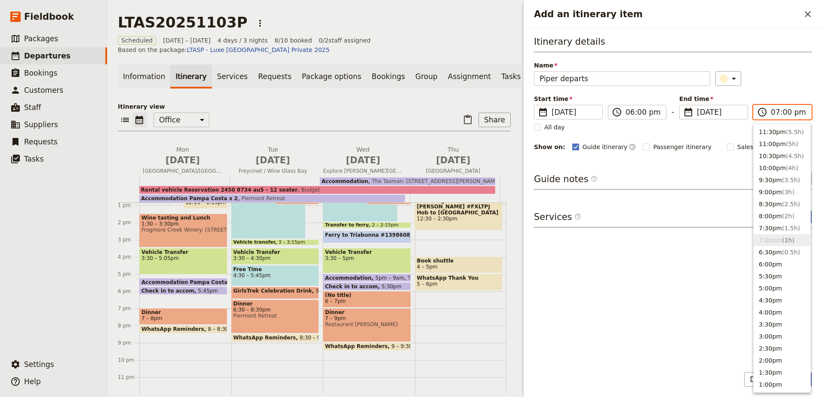
click at [789, 114] on input "07:00 pm" at bounding box center [787, 112] width 35 height 10
click at [777, 257] on button "6:30pm ( 0.5h )" at bounding box center [781, 252] width 57 height 12
type input "06:30 pm"
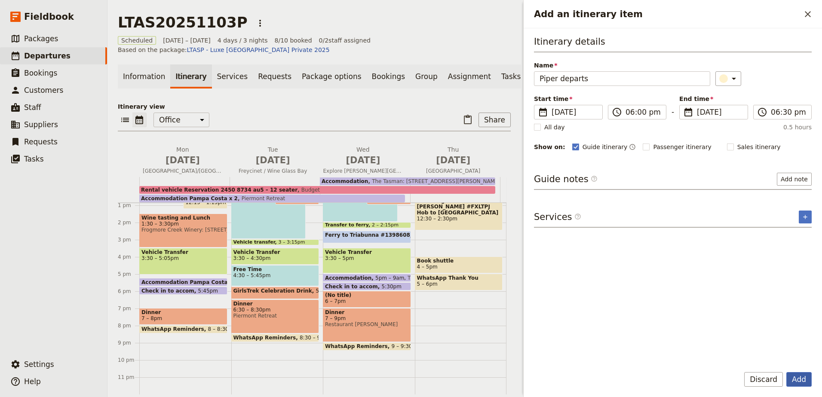
click at [803, 381] on button "Add" at bounding box center [798, 379] width 25 height 15
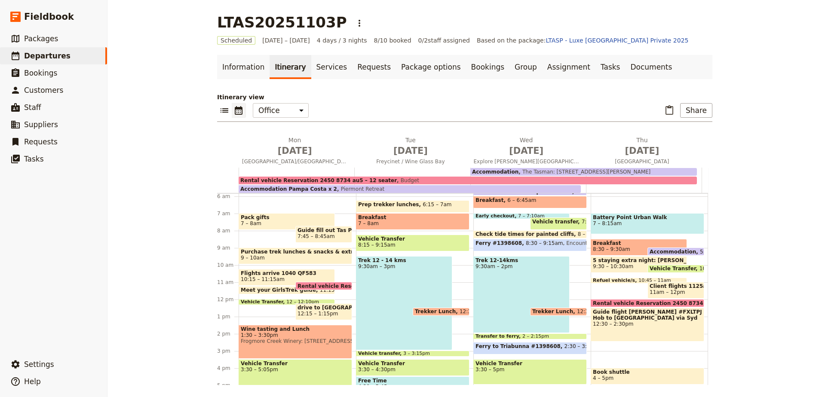
scroll to position [92, 0]
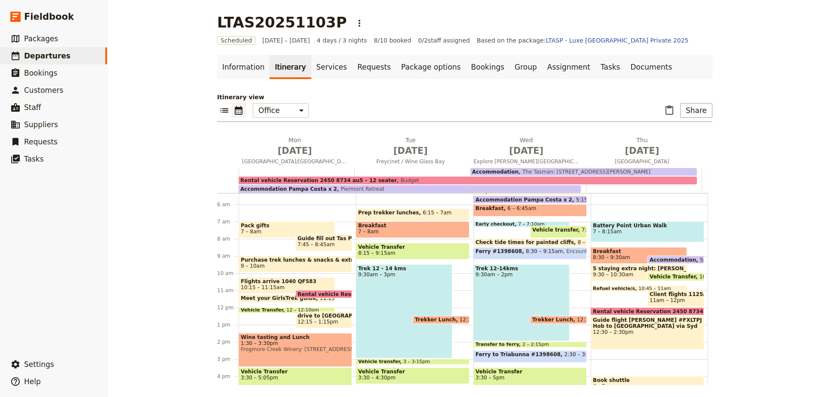
click at [299, 264] on span "9 – 10am" at bounding box center [295, 266] width 109 height 6
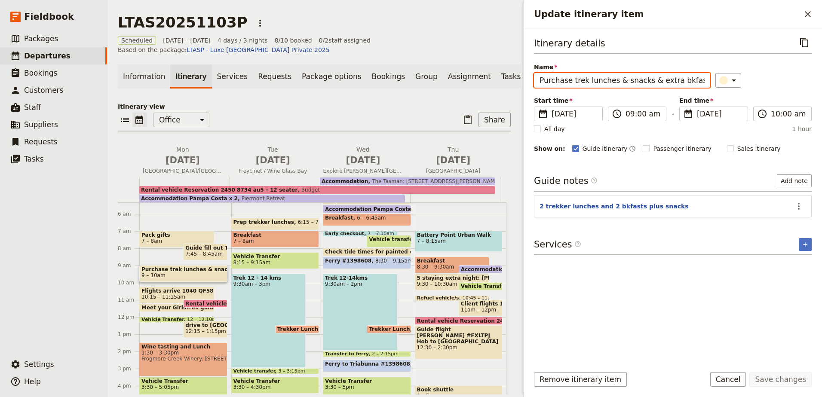
click at [698, 79] on input "Purchase trek lunches & snacks & extra bkfast for day 2" at bounding box center [622, 80] width 176 height 15
type input "Purchase trek lunches & snacks & extra bkfast for day 2 plus dinner spread"
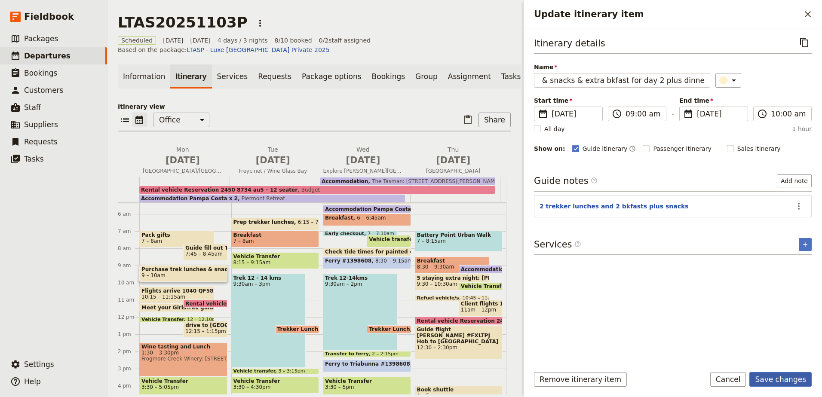
click at [790, 378] on button "Save changes" at bounding box center [780, 379] width 62 height 15
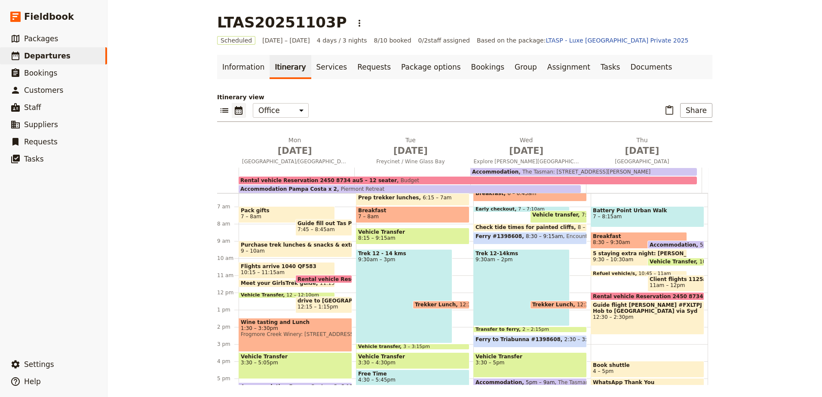
scroll to position [92, 0]
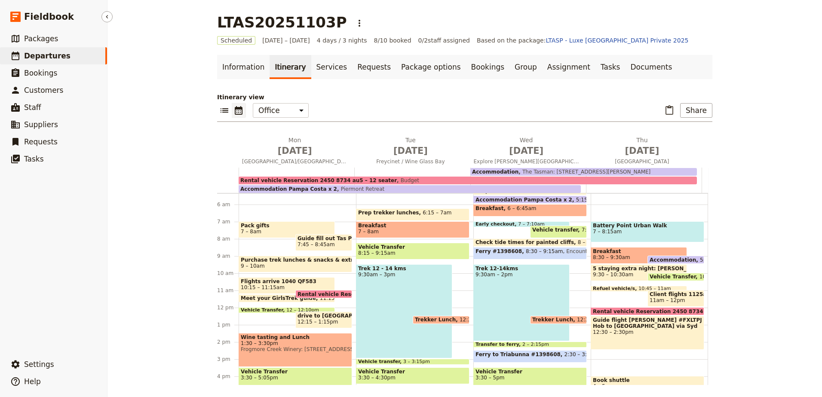
click at [37, 56] on span "Departures" at bounding box center [47, 56] width 46 height 9
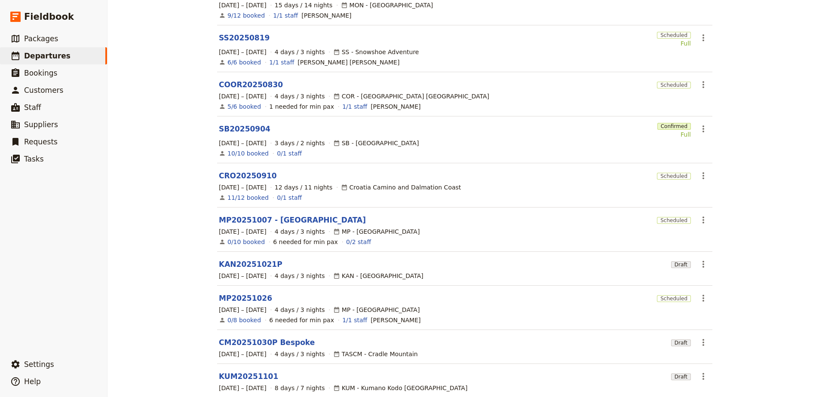
scroll to position [129, 0]
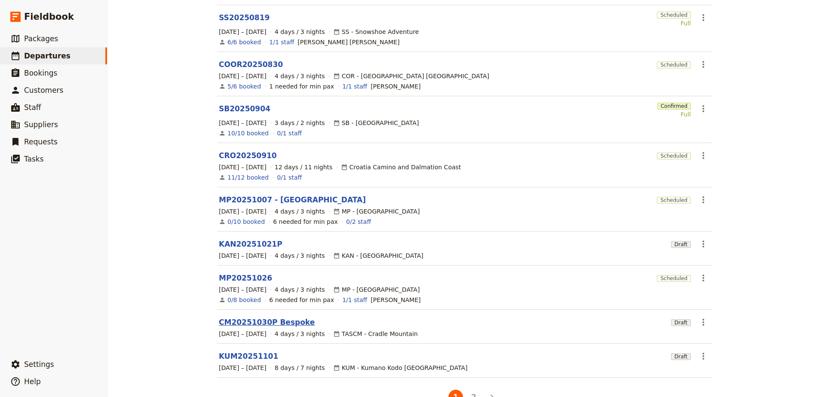
click at [266, 319] on link "CM20251030P Bespoke" at bounding box center [267, 322] width 96 height 10
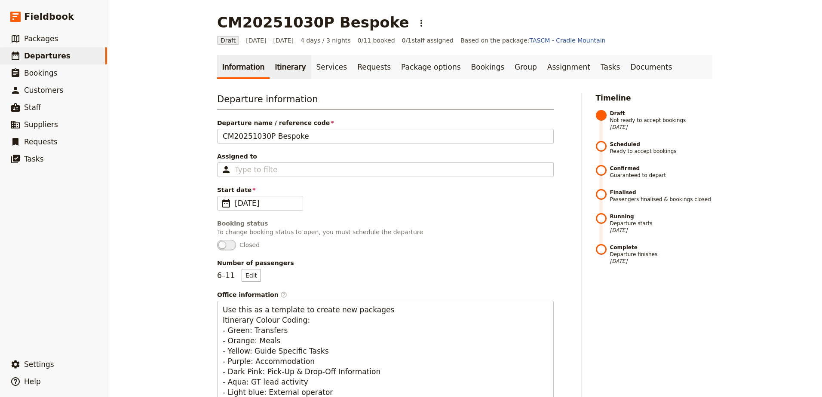
click at [285, 67] on link "Itinerary" at bounding box center [289, 67] width 41 height 24
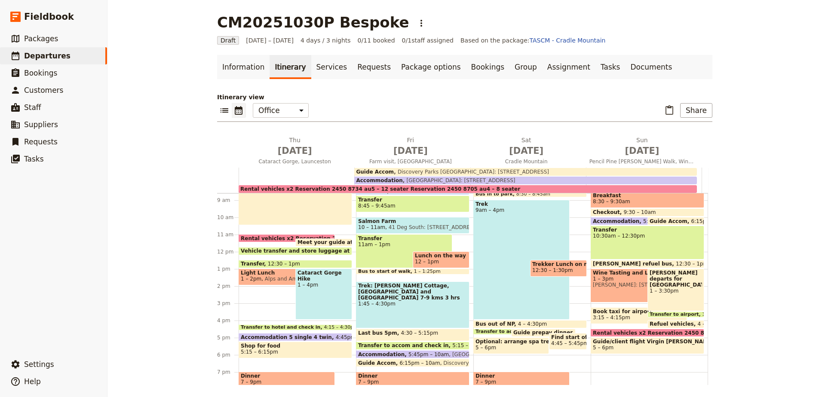
scroll to position [163, 0]
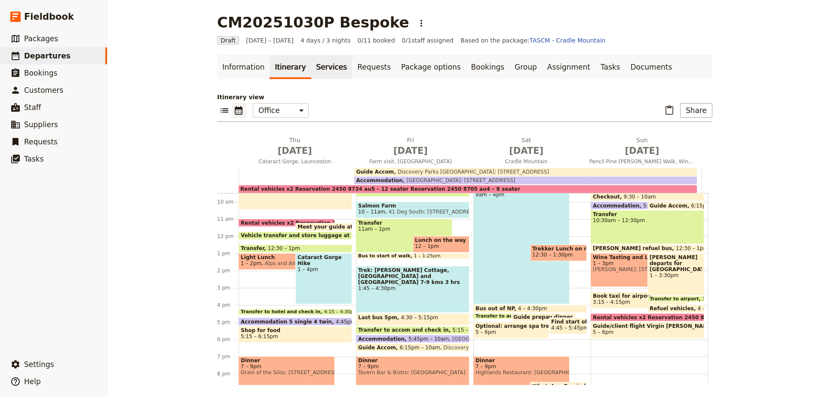
click at [323, 75] on link "Services" at bounding box center [331, 67] width 41 height 24
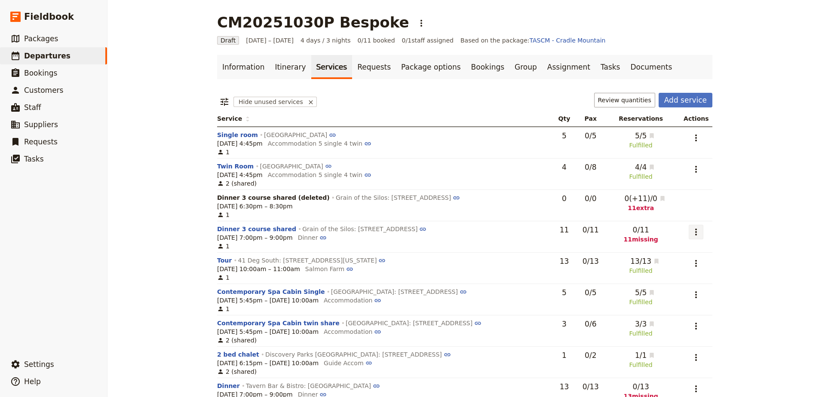
click at [699, 231] on icon "Actions" at bounding box center [695, 232] width 10 height 10
click at [698, 279] on button "Add to supplier request" at bounding box center [662, 275] width 81 height 12
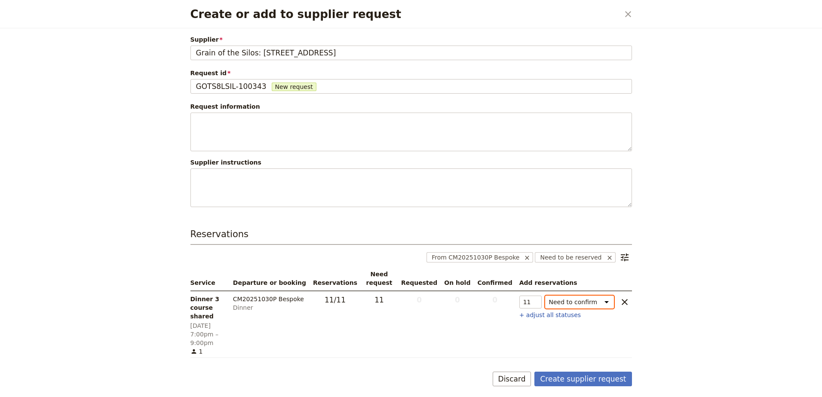
click at [609, 302] on select "Need to confirm Need to hold On hold requested Confirm requested On hold Confir…" at bounding box center [579, 302] width 69 height 13
click at [598, 372] on button "Create supplier request" at bounding box center [582, 379] width 97 height 15
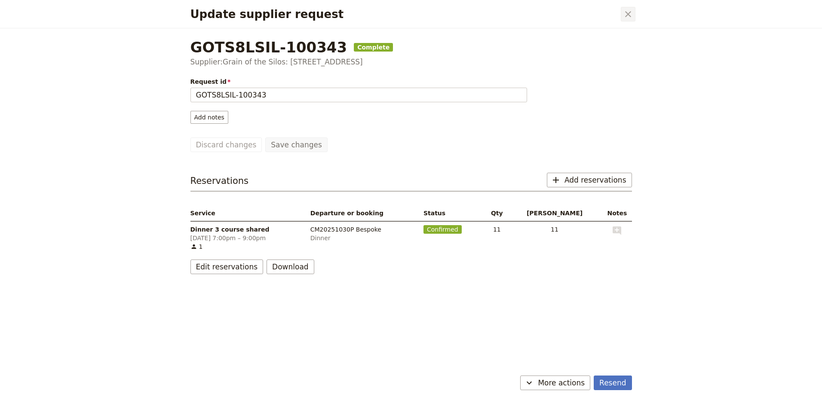
click at [632, 18] on icon "Close dialog" at bounding box center [628, 14] width 10 height 10
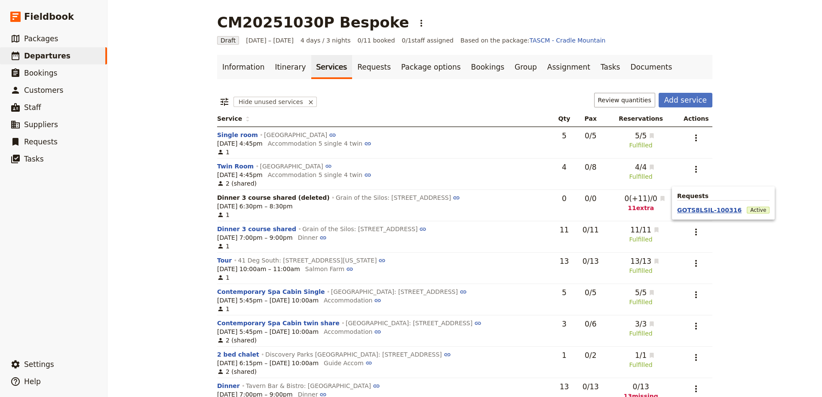
click at [687, 212] on button "GOTS8LSIL-100316" at bounding box center [709, 210] width 64 height 9
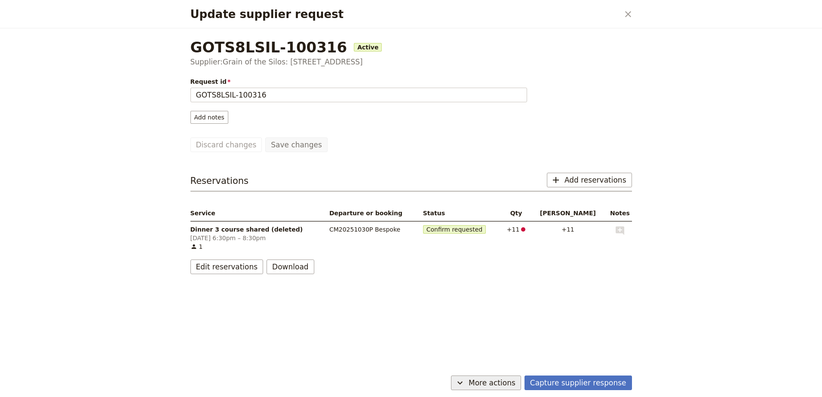
click at [521, 377] on button "​ More actions" at bounding box center [486, 383] width 70 height 15
click at [522, 365] on span "Cancel request" at bounding box center [496, 364] width 55 height 9
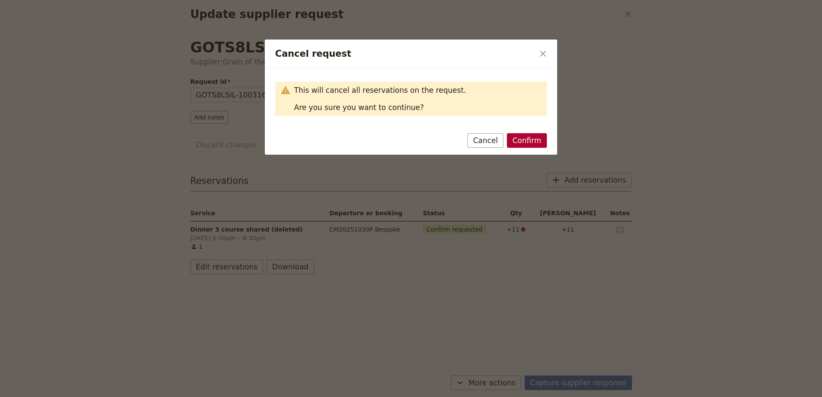
click at [533, 144] on button "Confirm" at bounding box center [527, 140] width 40 height 15
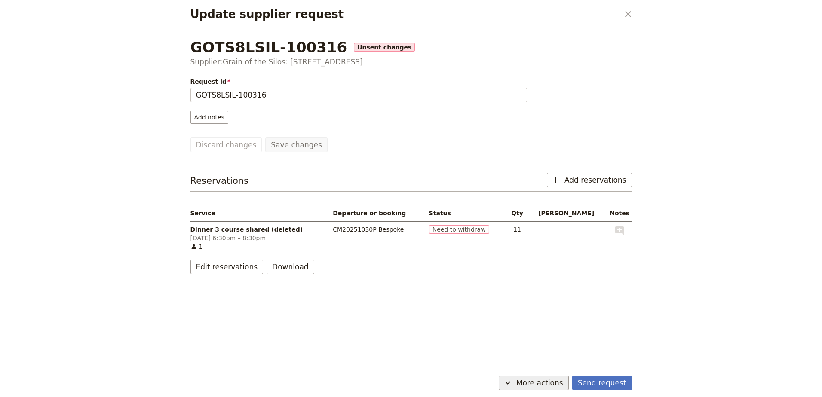
click at [547, 380] on span "More actions" at bounding box center [539, 383] width 47 height 10
click at [550, 366] on span "Cancel request" at bounding box center [528, 364] width 79 height 9
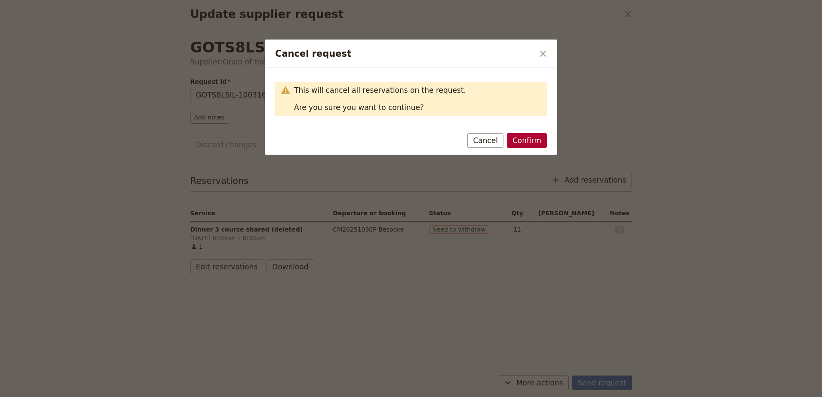
click at [517, 141] on button "Confirm" at bounding box center [527, 140] width 40 height 15
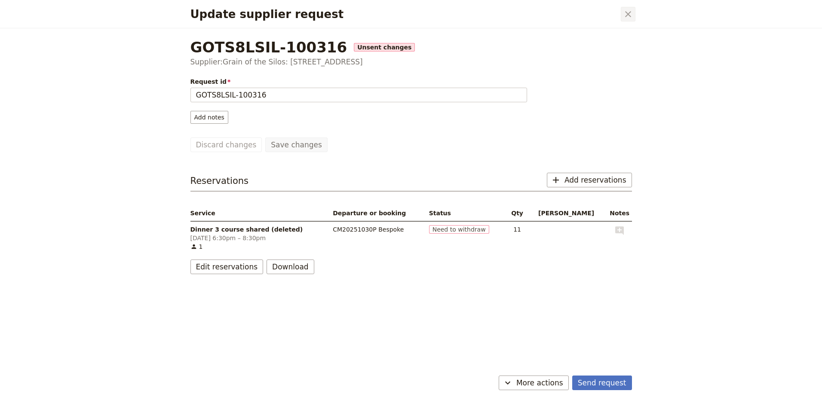
click at [623, 14] on icon "Close dialog" at bounding box center [628, 14] width 10 height 10
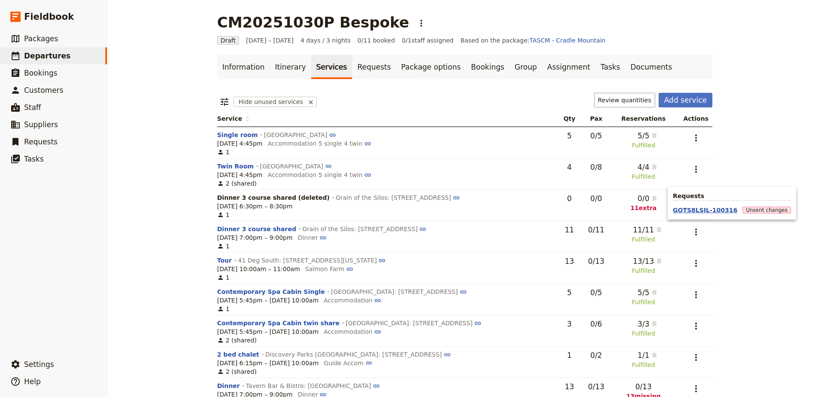
click at [698, 209] on button "GOTS8LSIL-100316" at bounding box center [704, 210] width 64 height 9
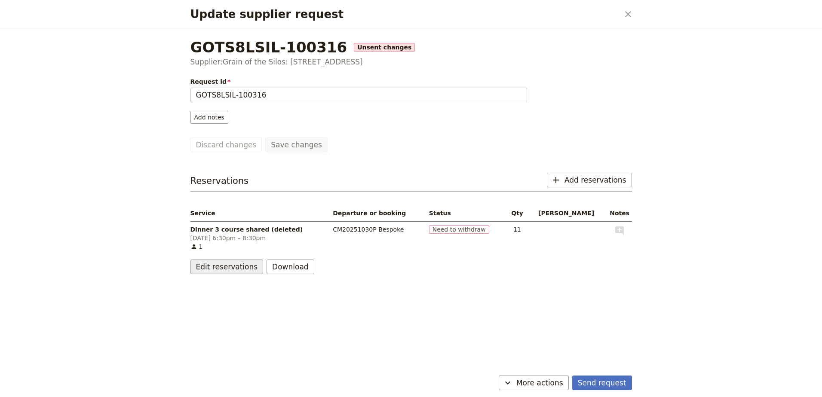
click at [240, 264] on button "Edit reservations" at bounding box center [226, 267] width 73 height 15
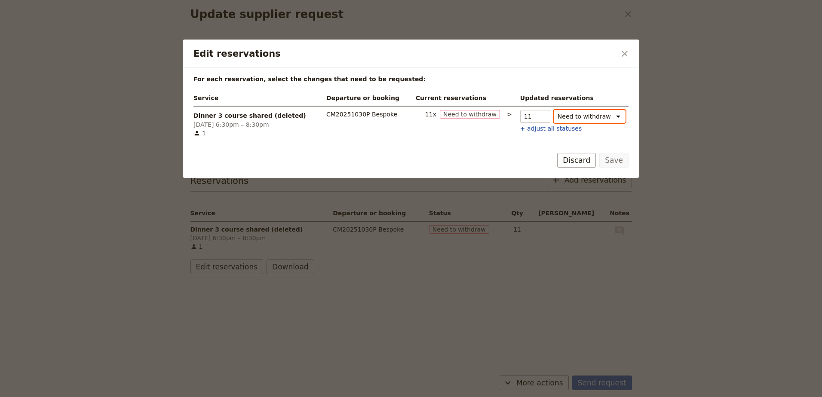
click at [603, 115] on select "Need to withdraw Cancel withdrawal" at bounding box center [589, 116] width 72 height 13
click at [553, 110] on select "Need to withdraw Cancel withdrawal" at bounding box center [589, 116] width 72 height 13
click at [586, 163] on button "Discard" at bounding box center [576, 160] width 39 height 15
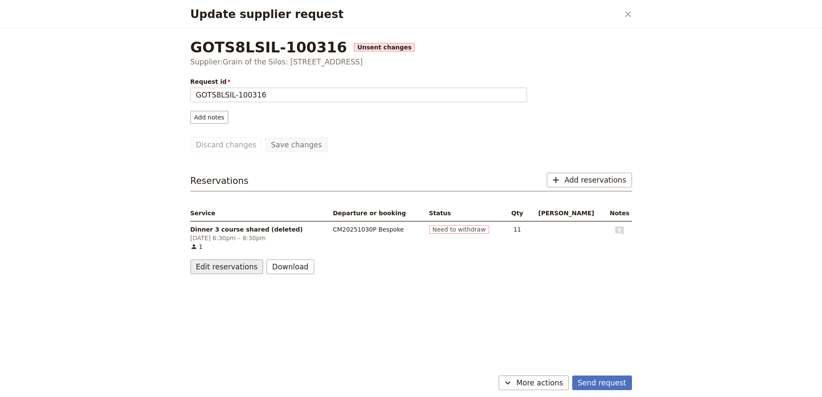
click at [237, 262] on button "Edit reservations" at bounding box center [226, 267] width 73 height 15
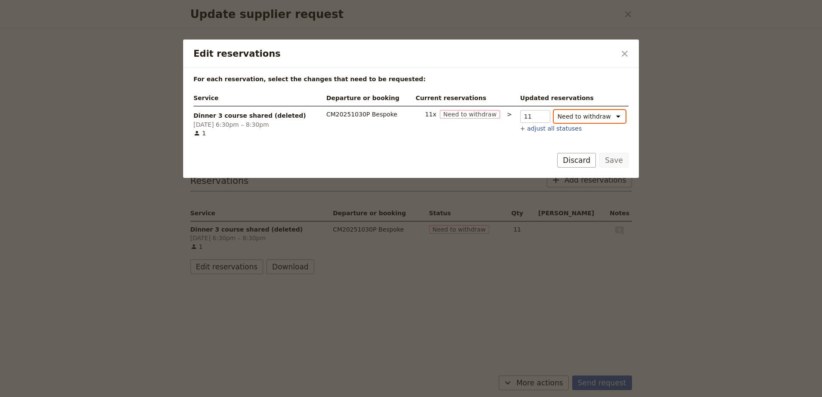
click at [605, 115] on select "Need to withdraw Cancel withdrawal" at bounding box center [589, 116] width 72 height 13
click at [493, 143] on form "For each reservation, select the changes that need to be requested: Service Dep…" at bounding box center [410, 123] width 455 height 110
click at [484, 113] on span "Need to withdraw" at bounding box center [470, 114] width 60 height 9
click at [628, 54] on icon "Close dialog" at bounding box center [624, 54] width 10 height 10
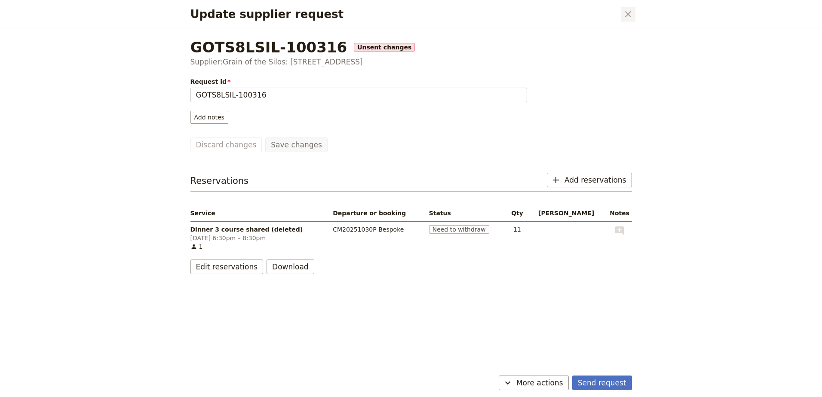
click at [628, 12] on icon "Close dialog" at bounding box center [628, 14] width 10 height 10
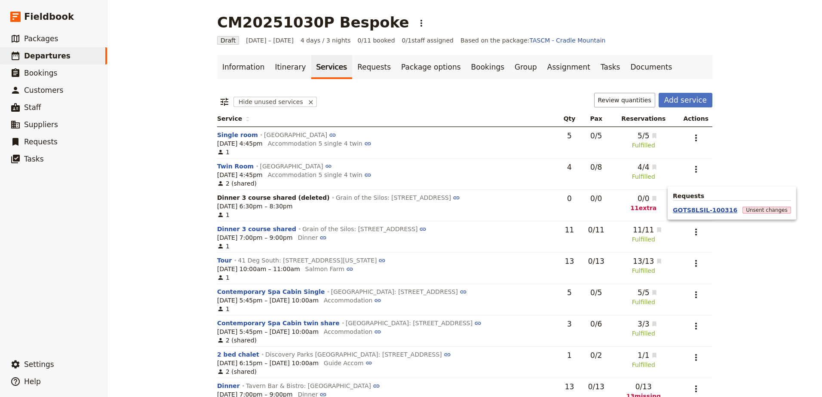
click at [684, 209] on button "GOTS8LSIL-100316" at bounding box center [704, 210] width 64 height 9
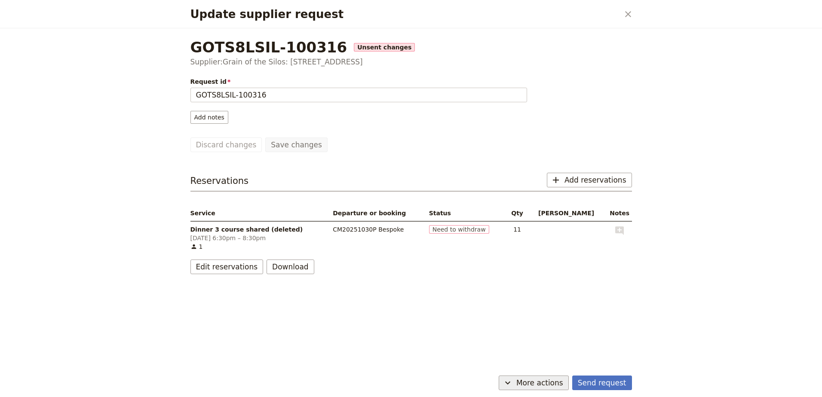
click at [558, 384] on span "More actions" at bounding box center [539, 383] width 47 height 10
click at [558, 336] on span "Capture supplier response" at bounding box center [528, 340] width 79 height 9
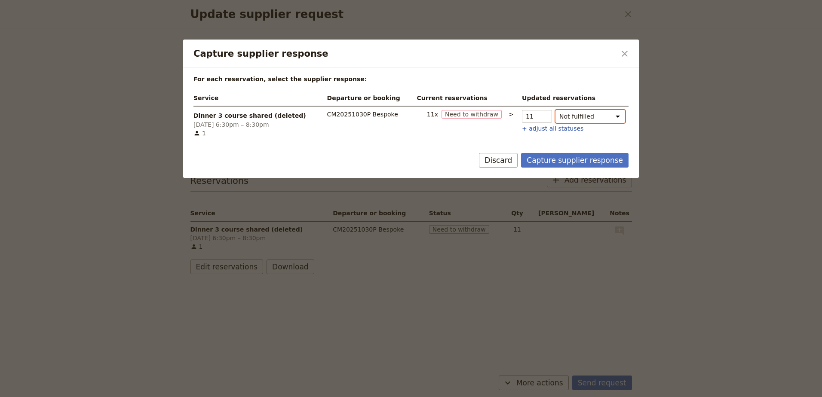
click at [606, 116] on select "Not fulfilled Need to withdraw Hold Confirmed" at bounding box center [590, 116] width 70 height 13
click at [627, 128] on div "Dinner 3 course shared (deleted) CANCELLED qty 11 Dinner 3 course shared (delet…" at bounding box center [575, 121] width 107 height 23
click at [608, 118] on select "Not fulfilled Need to withdraw Hold Confirmed" at bounding box center [590, 116] width 70 height 13
click at [606, 114] on select "Confirmed Need to withdraw Hold Not fulfilled" at bounding box center [590, 116] width 70 height 13
click at [597, 159] on button "Capture supplier response" at bounding box center [574, 160] width 107 height 15
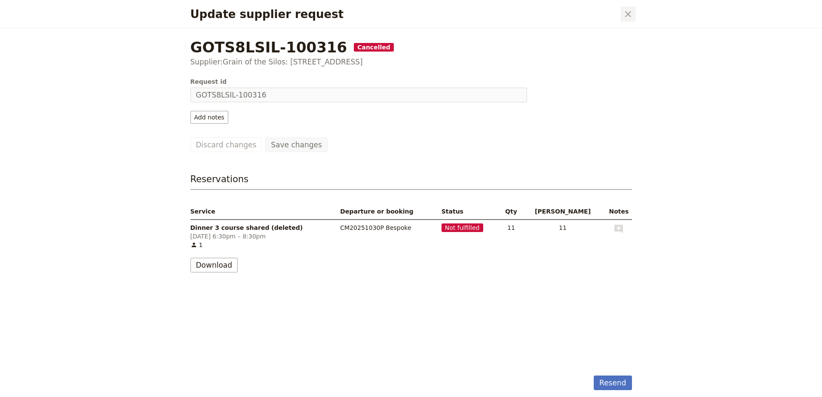
click at [623, 16] on icon "Close dialog" at bounding box center [628, 14] width 10 height 10
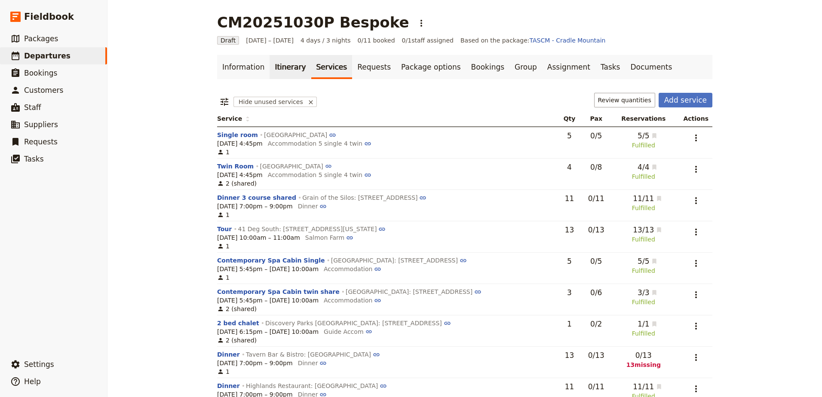
click at [281, 62] on link "Itinerary" at bounding box center [289, 67] width 41 height 24
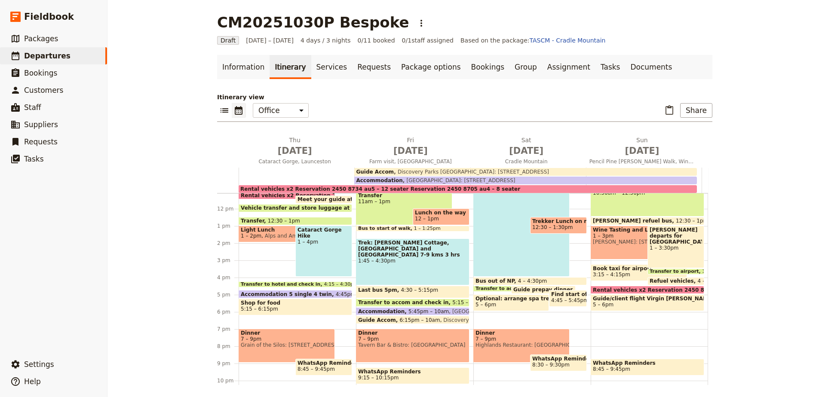
scroll to position [206, 0]
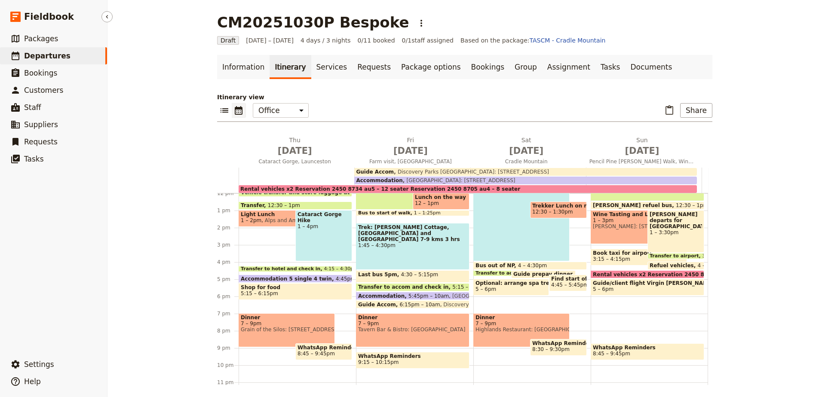
click at [58, 58] on span "Departures" at bounding box center [47, 56] width 46 height 9
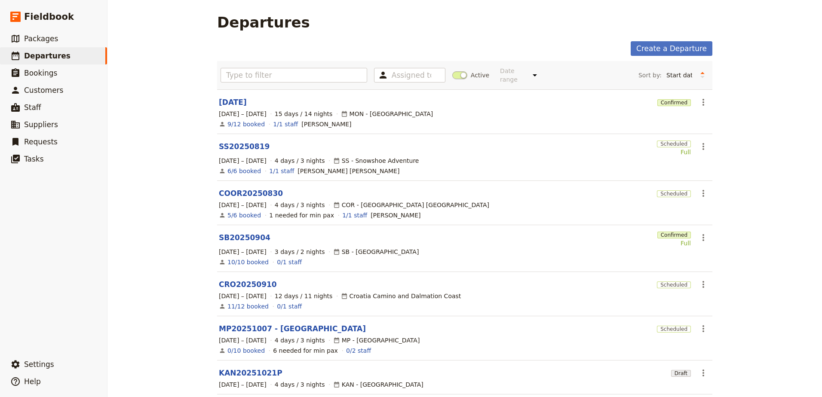
click at [452, 72] on span at bounding box center [459, 75] width 15 height 8
click at [452, 71] on input "Active" at bounding box center [452, 71] width 0 height 0
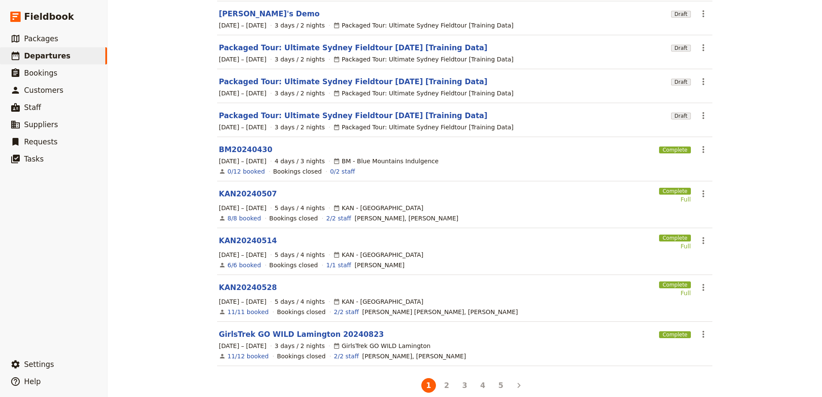
scroll to position [137, 0]
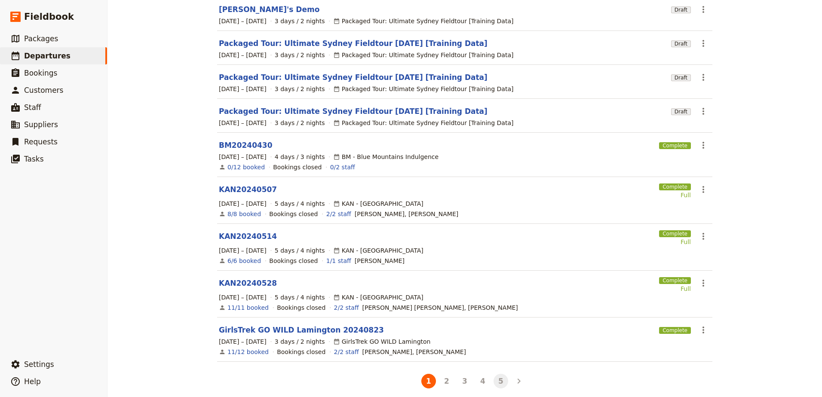
click at [498, 376] on button "5" at bounding box center [500, 381] width 15 height 15
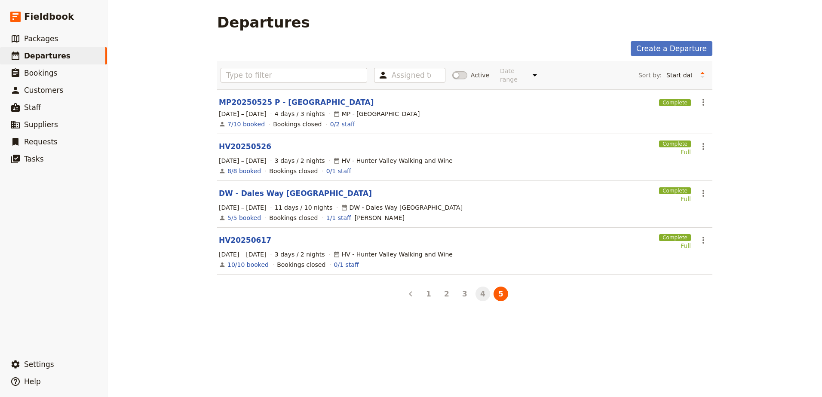
click at [480, 288] on button "4" at bounding box center [482, 294] width 15 height 15
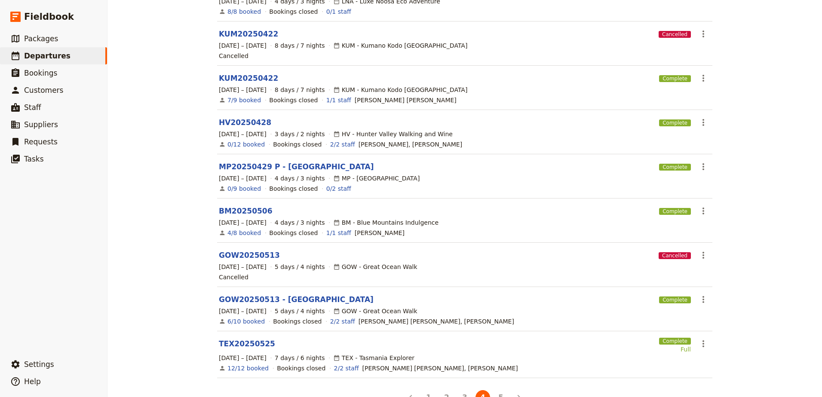
scroll to position [172, 0]
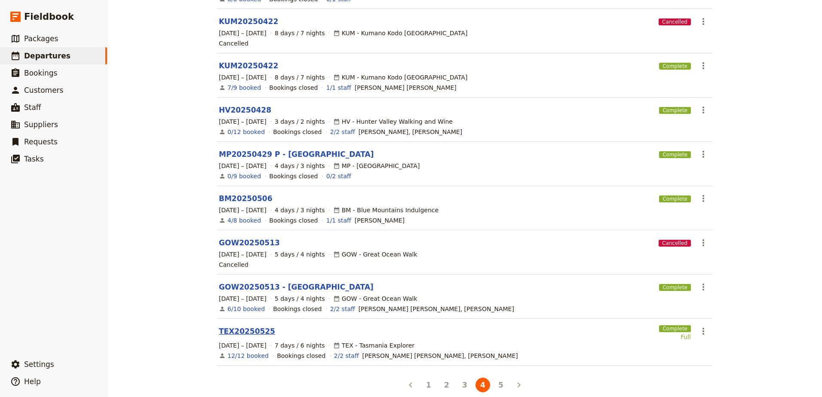
click at [221, 326] on link "TEX20250525" at bounding box center [247, 331] width 56 height 10
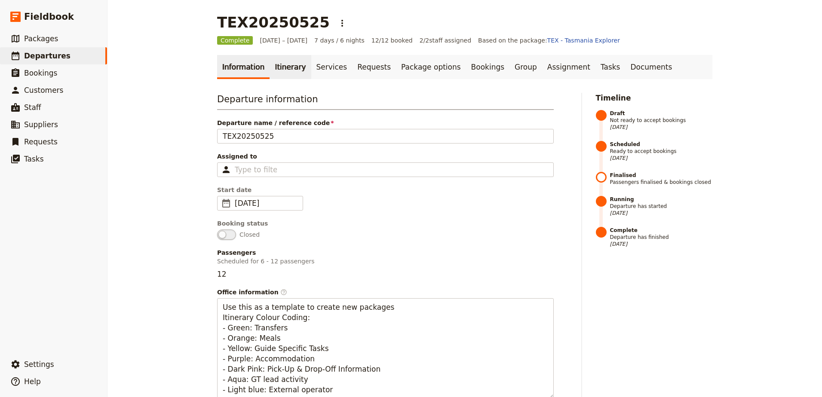
click at [275, 70] on link "Itinerary" at bounding box center [289, 67] width 41 height 24
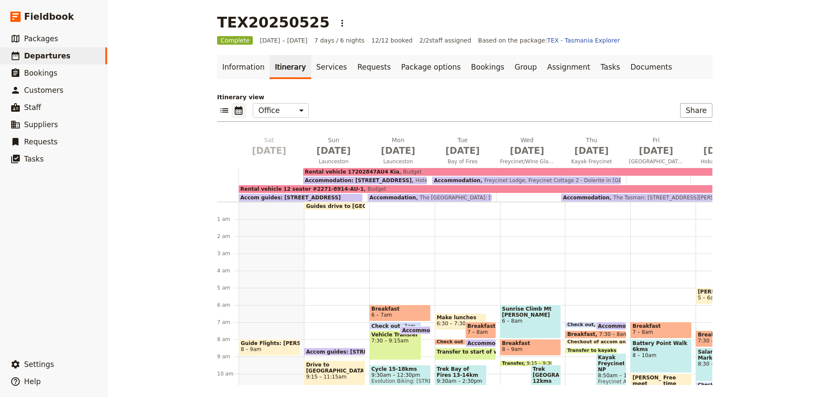
scroll to position [77, 0]
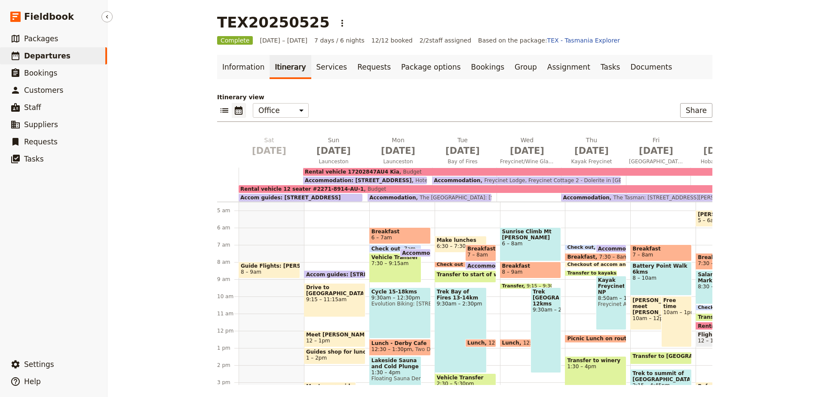
click at [33, 54] on span "Departures" at bounding box center [47, 56] width 46 height 9
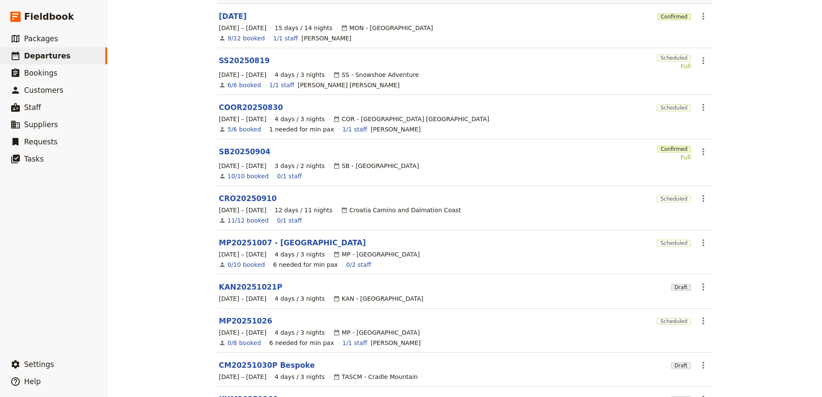
scroll to position [145, 0]
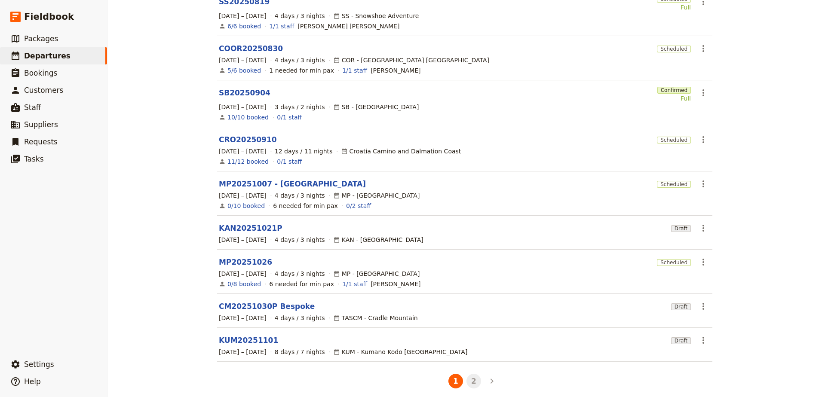
click at [468, 374] on button "2" at bounding box center [473, 381] width 15 height 15
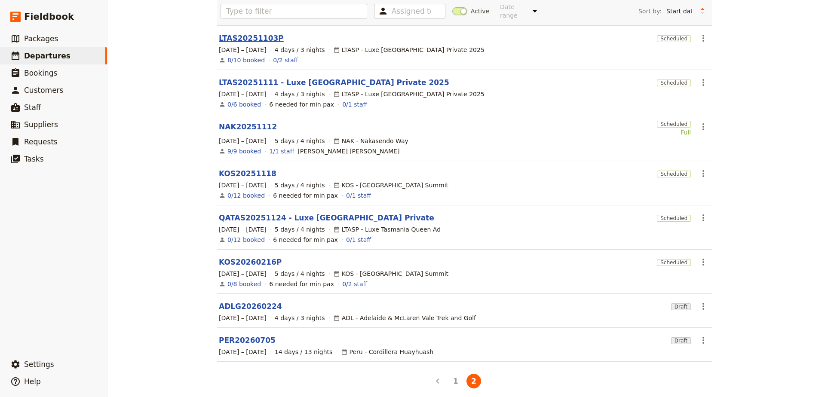
click at [236, 33] on link "LTAS20251103P" at bounding box center [251, 38] width 65 height 10
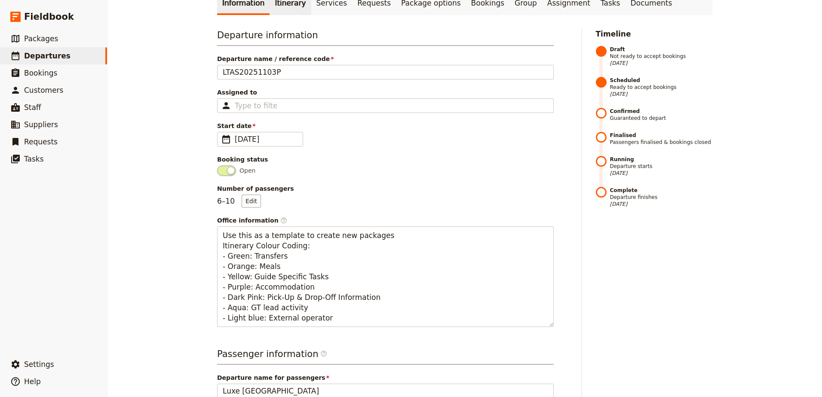
click at [282, 11] on link "Itinerary" at bounding box center [289, 3] width 41 height 24
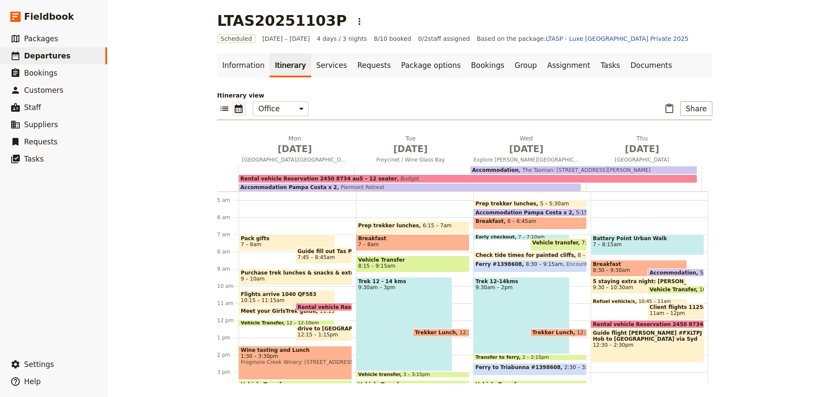
scroll to position [34, 0]
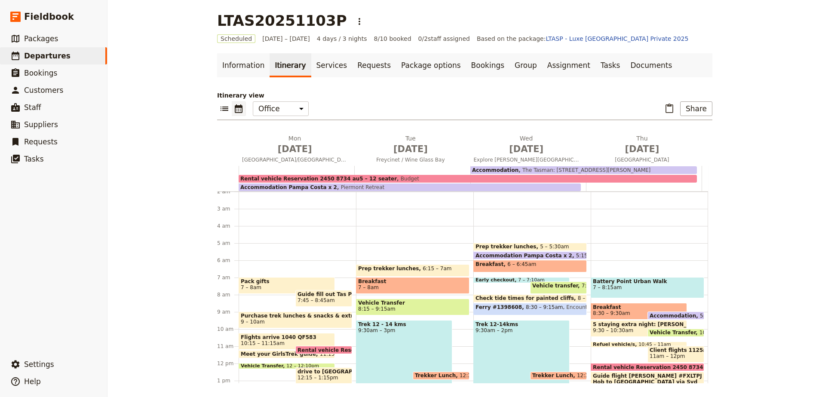
click at [268, 262] on div "Pack gifts 7 – 8am Guide fill out Tas Parks Bus/tour voucher week before and pr…" at bounding box center [296, 363] width 117 height 412
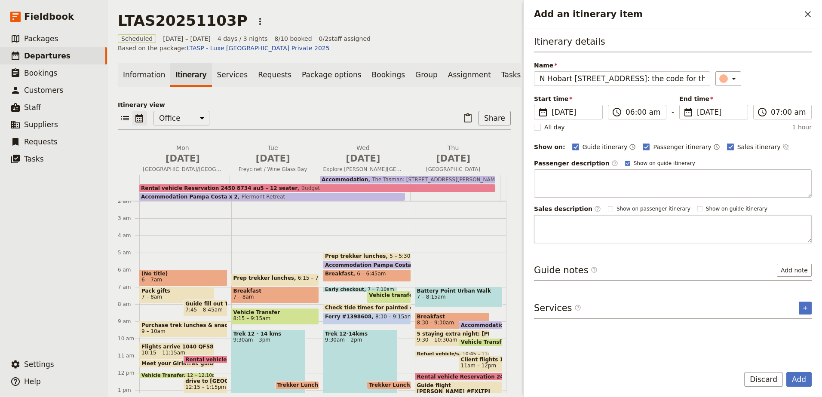
scroll to position [0, 368]
type input "N Hobart [STREET_ADDRESS]: the code for the key is 0432 The lock box is on the …"
click at [727, 144] on rect "Add an itinerary item" at bounding box center [730, 147] width 6 height 6
click at [726, 143] on input "Sales itinerary" at bounding box center [726, 142] width 0 height 0
checkbox input "false"
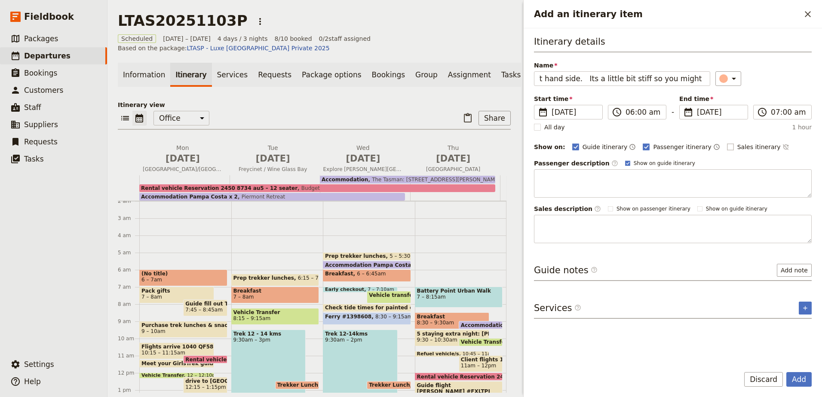
scroll to position [0, 0]
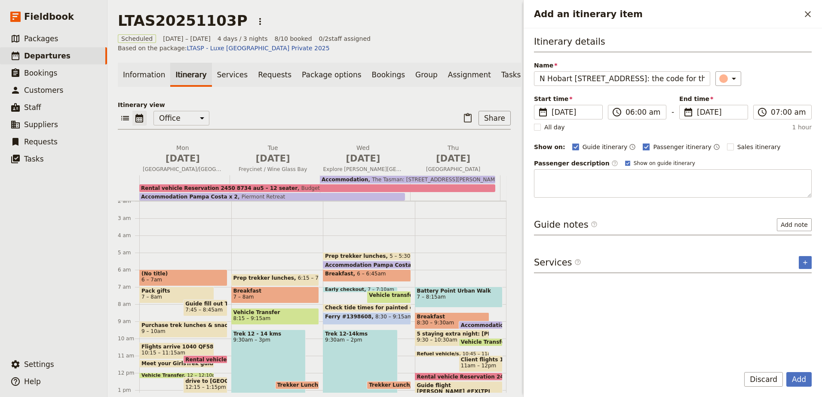
click at [643, 145] on rect "Add an itinerary item" at bounding box center [646, 147] width 6 height 6
click at [642, 143] on input "Passenger itinerary" at bounding box center [642, 142] width 0 height 0
checkbox input "false"
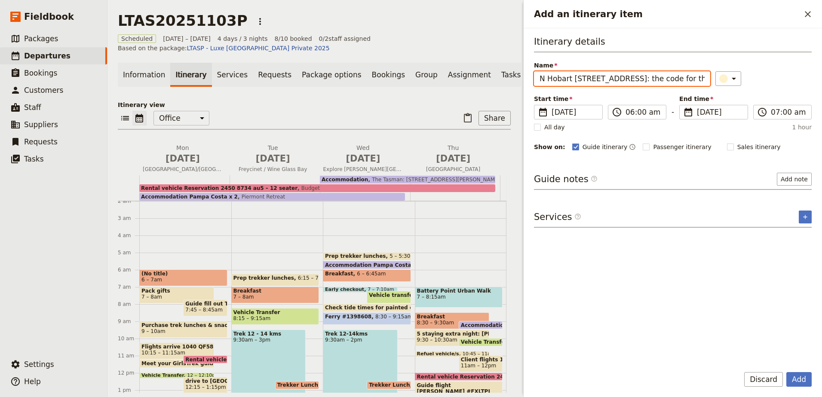
click at [540, 76] on input "N Hobart [STREET_ADDRESS]: the code for the key is 0432 The lock box is on the …" at bounding box center [622, 78] width 176 height 15
drag, startPoint x: 553, startPoint y: 76, endPoint x: 526, endPoint y: 77, distance: 26.7
click at [526, 77] on div "Itinerary details Name [PERSON_NAME]: N [GEOGRAPHIC_DATA] [STREET_ADDRESS]: the…" at bounding box center [672, 193] width 298 height 331
type input "N Hobart [STREET_ADDRESS]: the code for the key is 0432 The lock box is on the …"
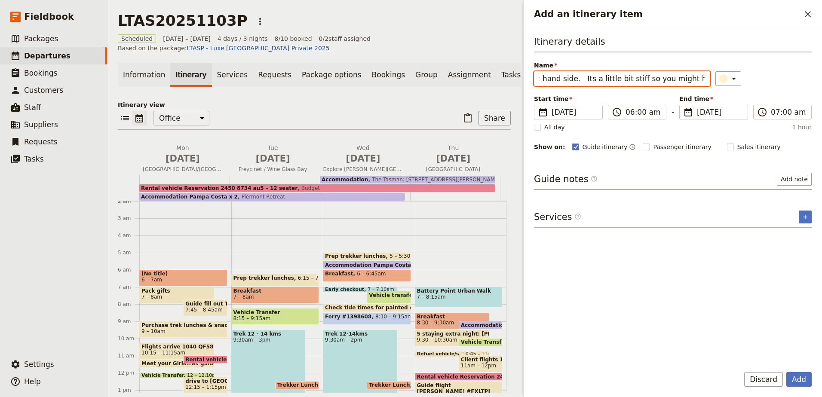
drag, startPoint x: 543, startPoint y: 78, endPoint x: 699, endPoint y: 76, distance: 156.8
click at [699, 76] on input "N Hobart [STREET_ADDRESS]: the code for the key is 0432 The lock box is on the …" at bounding box center [622, 78] width 176 height 15
click at [807, 9] on icon "Close drawer" at bounding box center [807, 14] width 10 height 10
